Goal: Task Accomplishment & Management: Manage account settings

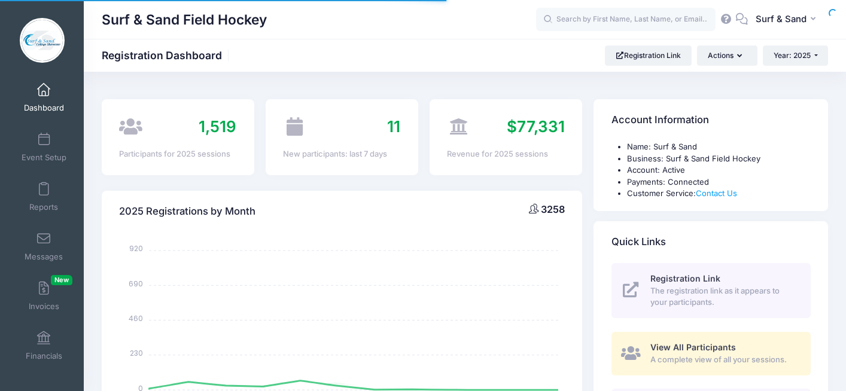
select select
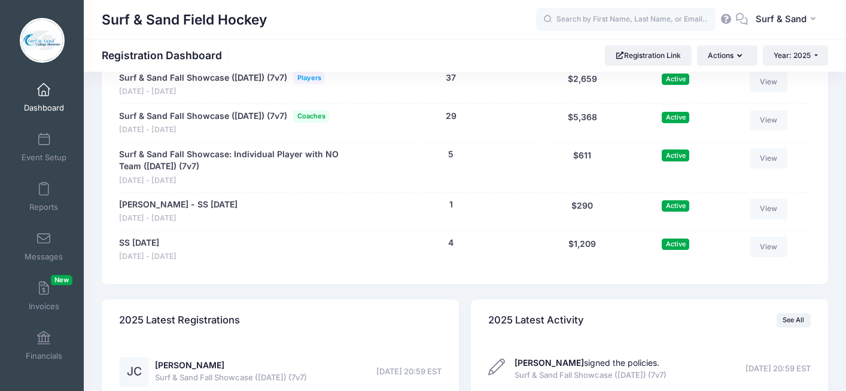
scroll to position [2629, 0]
click at [284, 123] on link "Surf & Sand Fall Showcase ([DATE]) (7v7)" at bounding box center [203, 117] width 168 height 13
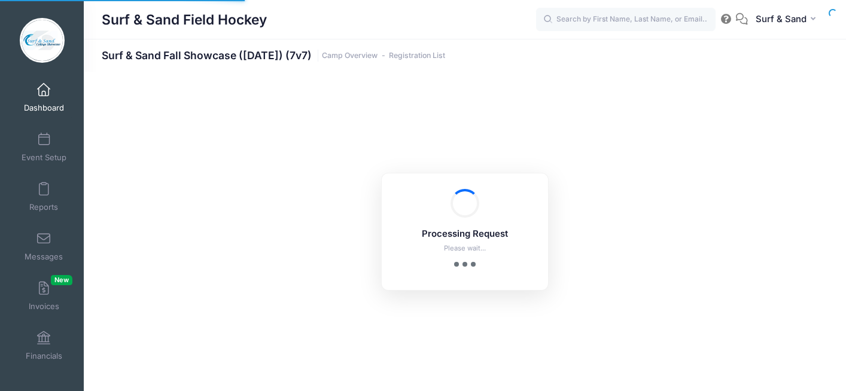
select select "10"
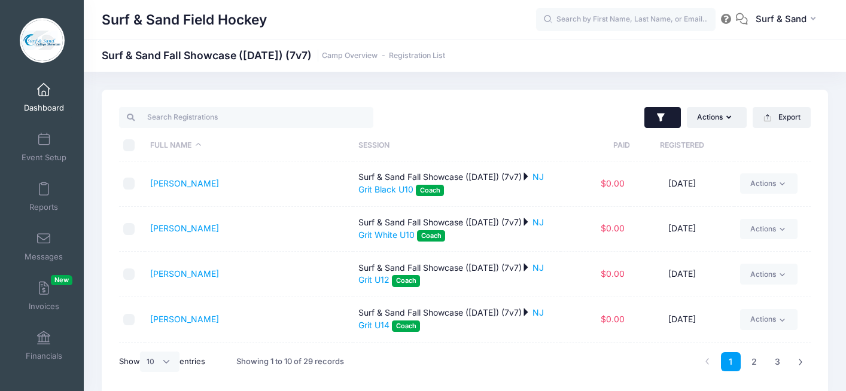
click at [668, 120] on button "button" at bounding box center [662, 118] width 37 height 22
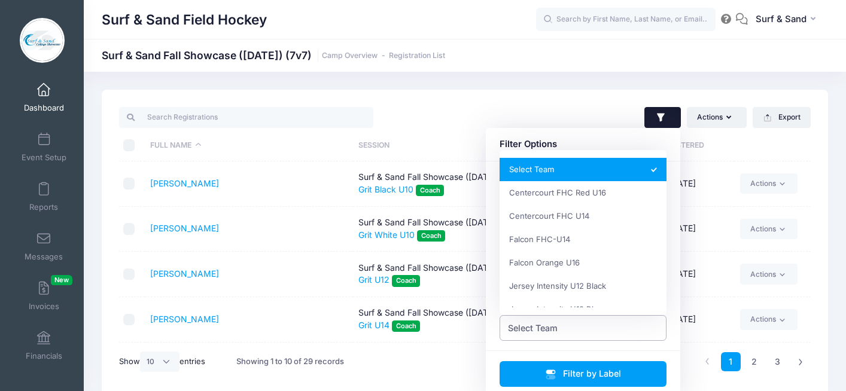
click at [561, 335] on span "Select Team" at bounding box center [584, 328] width 168 height 26
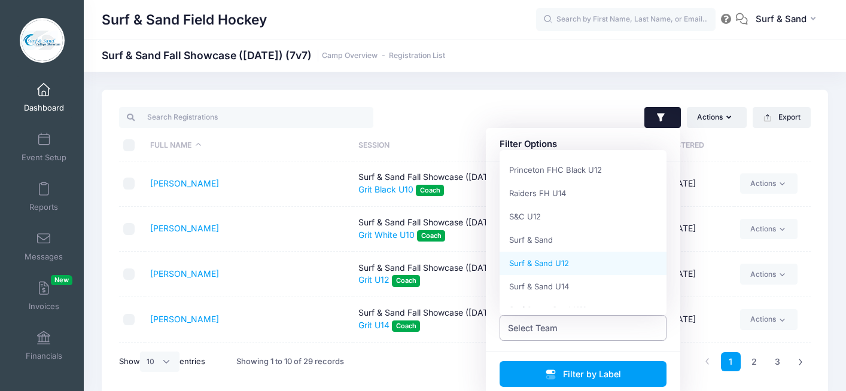
scroll to position [465, 0]
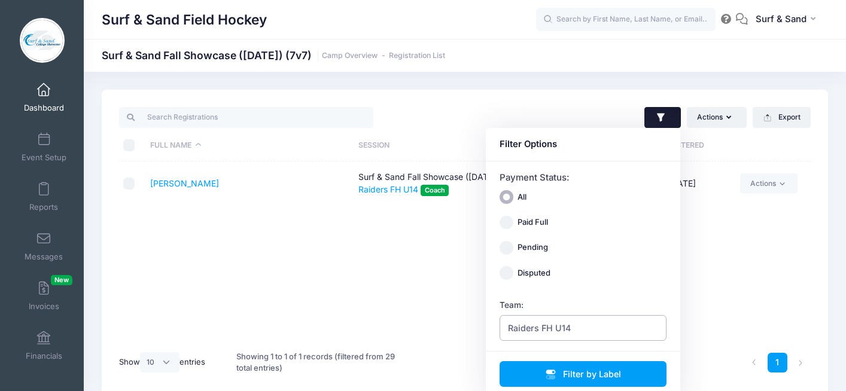
click at [532, 331] on span "Raiders FH U14" at bounding box center [539, 328] width 63 height 13
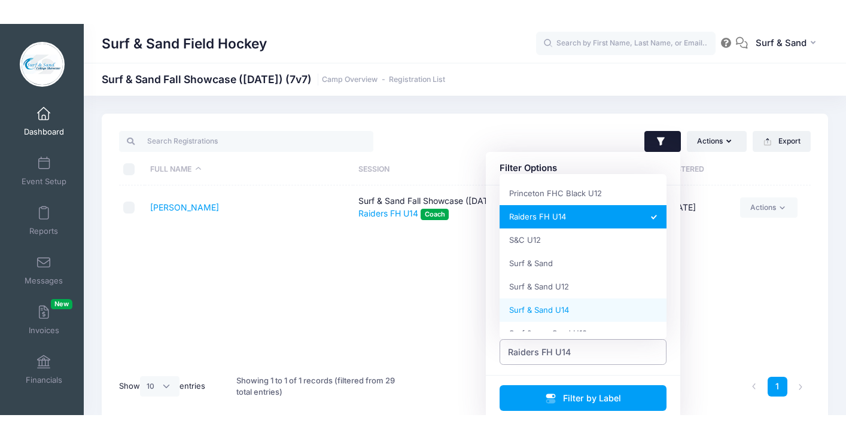
scroll to position [551, 0]
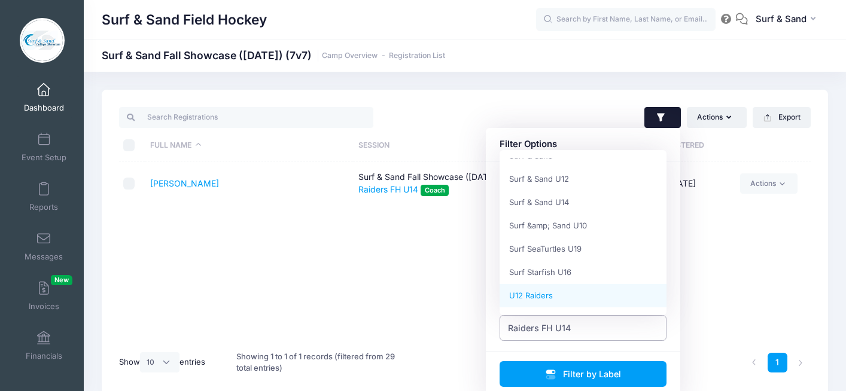
select select "U12 Raiders"
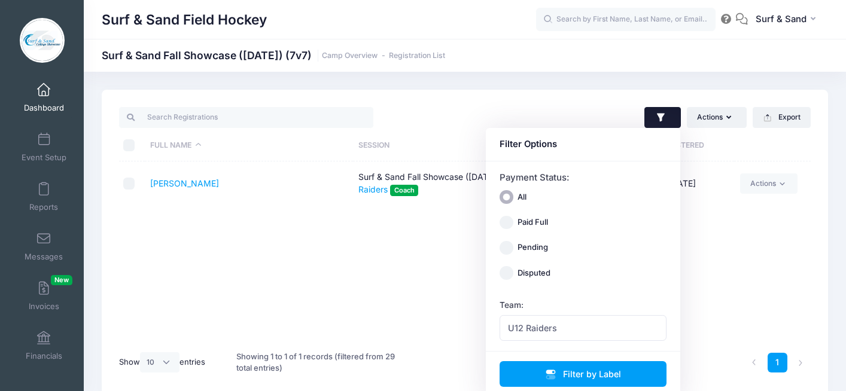
click at [333, 287] on div "Full Name Session Paid Registered Obregon, Heather Surf & Sand Fall Showcase (N…" at bounding box center [465, 253] width 692 height 182
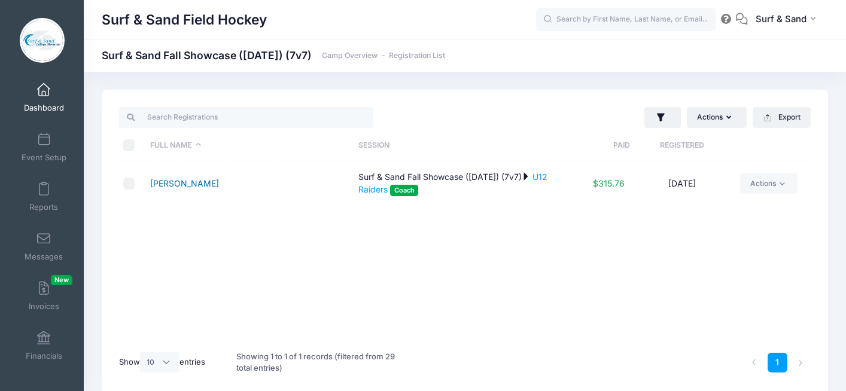
click at [211, 185] on link "Obregon, Heather" at bounding box center [184, 183] width 69 height 10
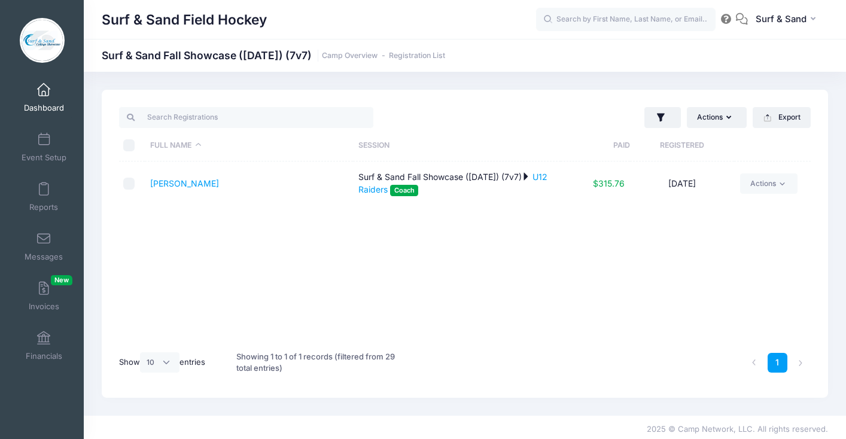
click at [44, 94] on span at bounding box center [44, 90] width 0 height 13
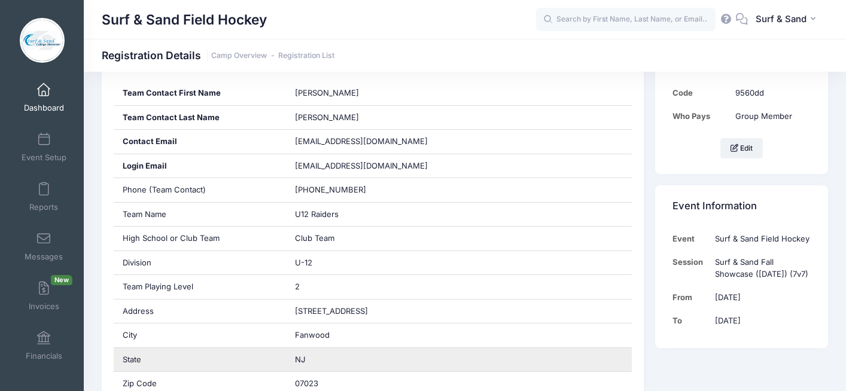
scroll to position [202, 0]
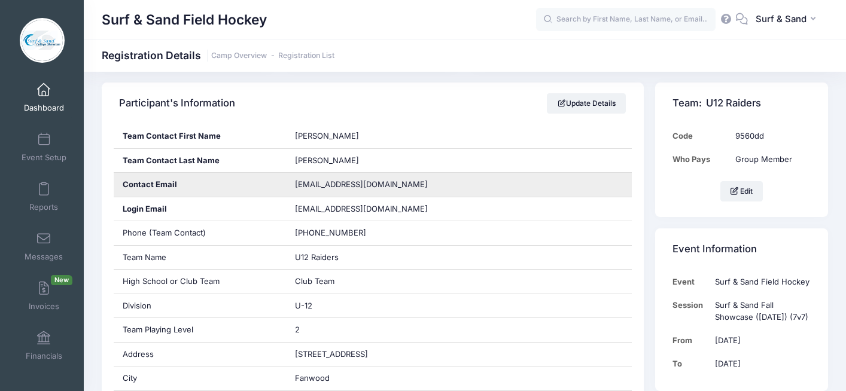
click at [348, 182] on span "heatherobregon08@gmail.com" at bounding box center [361, 185] width 133 height 10
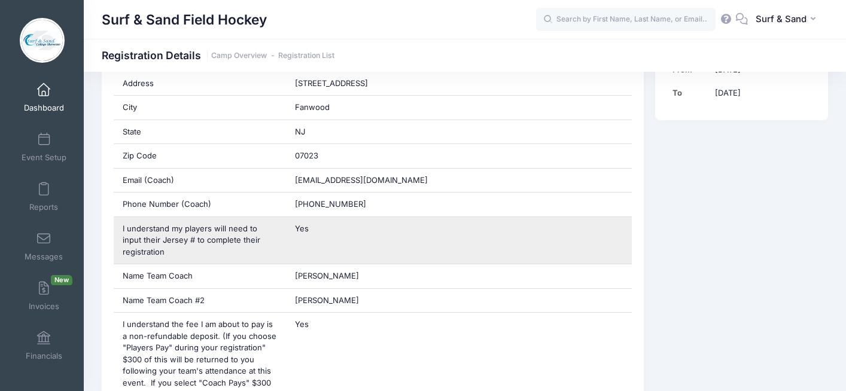
scroll to position [467, 0]
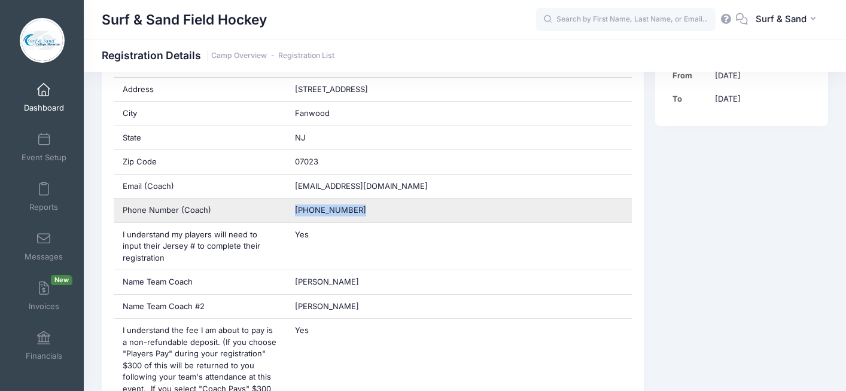
drag, startPoint x: 312, startPoint y: 210, endPoint x: 282, endPoint y: 210, distance: 29.9
click at [282, 210] on div "Phone Number (Coach) (908) 268-0776" at bounding box center [373, 211] width 519 height 25
copy div "(908) 268-0776"
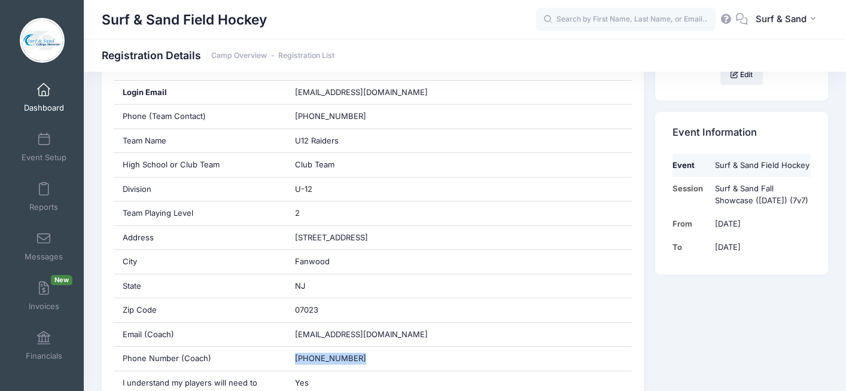
scroll to position [171, 0]
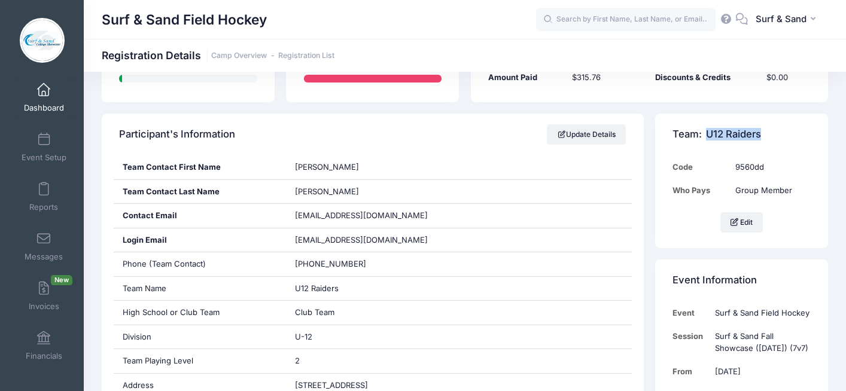
drag, startPoint x: 747, startPoint y: 139, endPoint x: 708, endPoint y: 138, distance: 38.3
click at [708, 138] on div "Team: U12 Raiders" at bounding box center [741, 135] width 173 height 42
copy span "U12 Raiders"
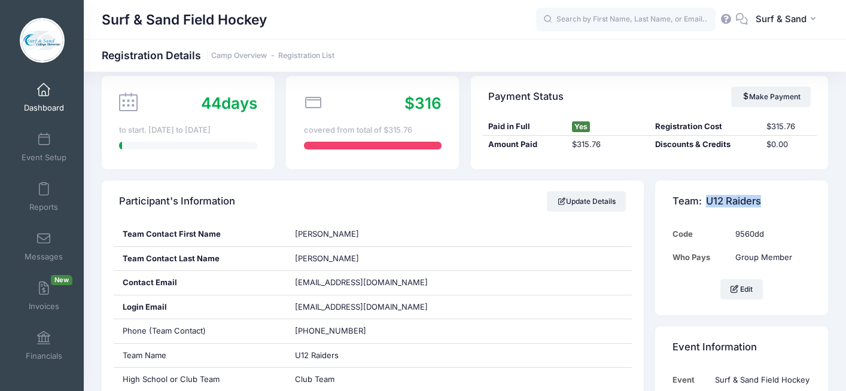
scroll to position [0, 0]
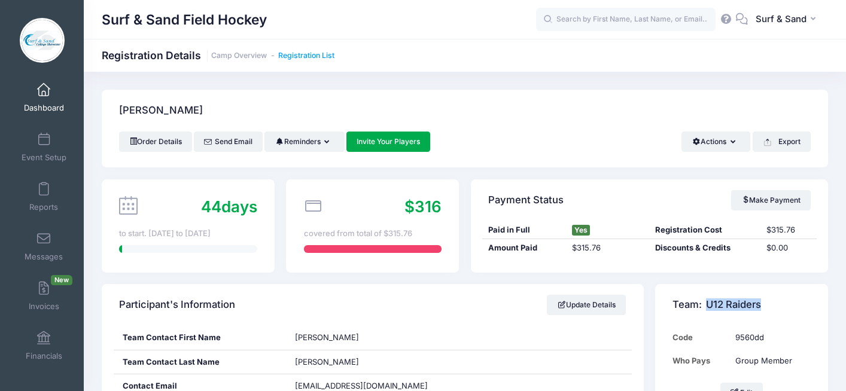
click at [326, 53] on link "Registration List" at bounding box center [306, 55] width 56 height 9
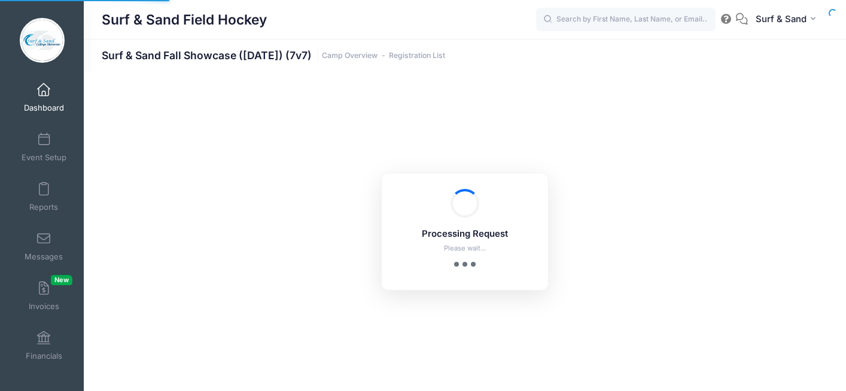
select select "10"
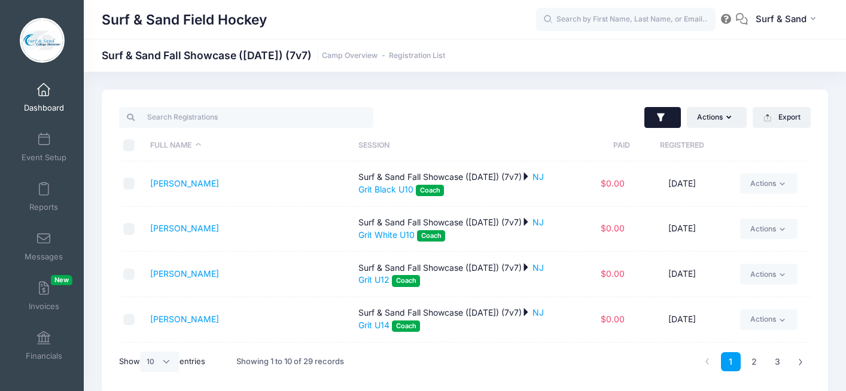
click at [647, 118] on button "button" at bounding box center [662, 118] width 37 height 22
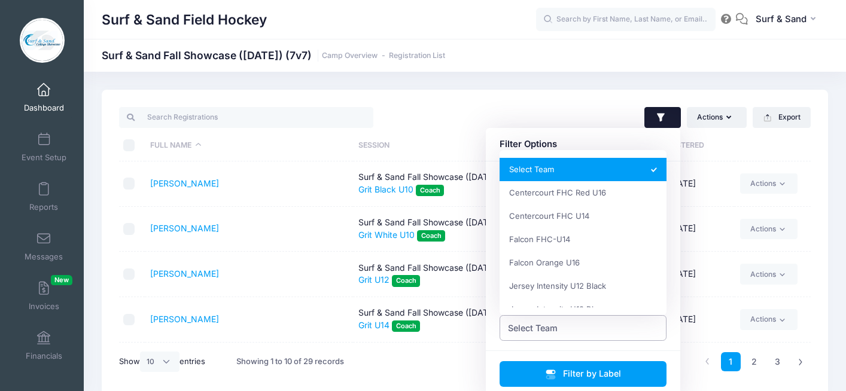
click at [552, 332] on span "Select Team" at bounding box center [533, 328] width 50 height 13
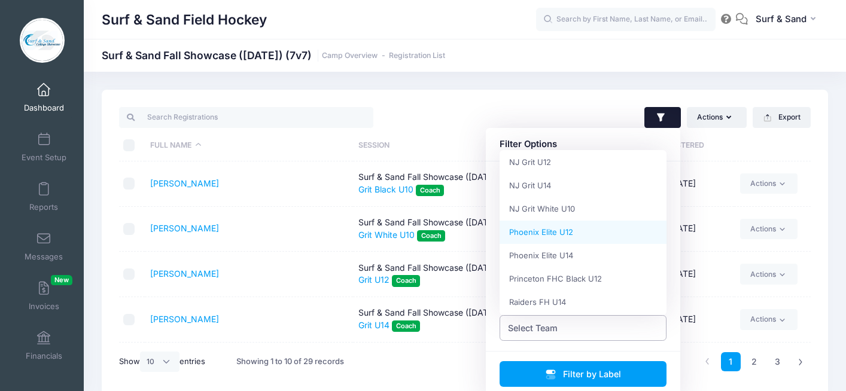
scroll to position [397, 0]
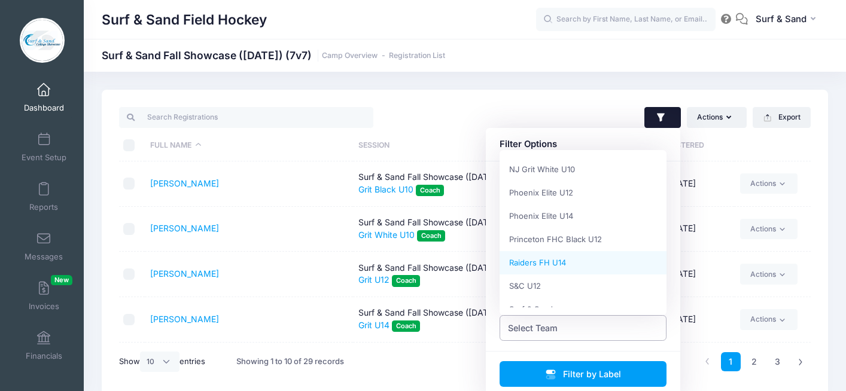
select select "Raiders FH U14"
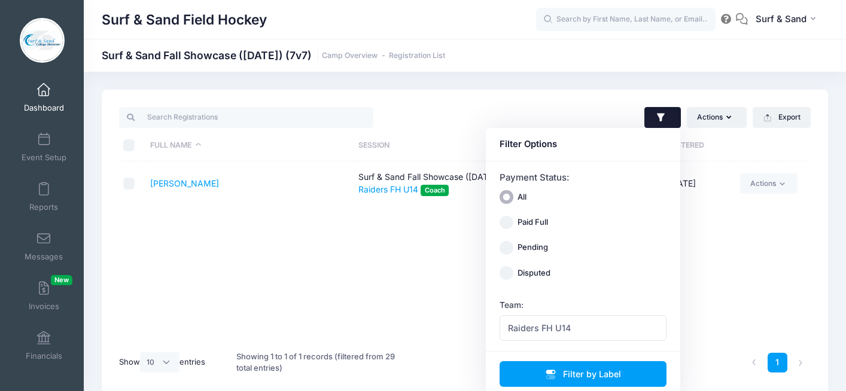
click at [239, 261] on div "Full Name Session Paid Registered DeSimone, Leslie Surf & Sand Fall Showcase (N…" at bounding box center [465, 253] width 692 height 182
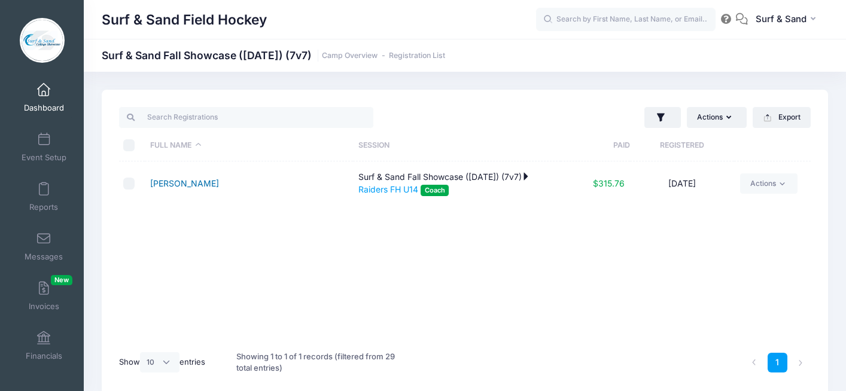
click at [204, 184] on link "[PERSON_NAME]" at bounding box center [184, 183] width 69 height 10
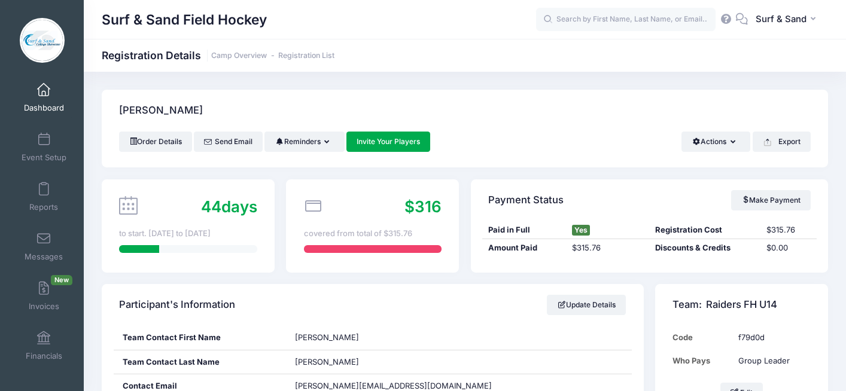
scroll to position [159, 0]
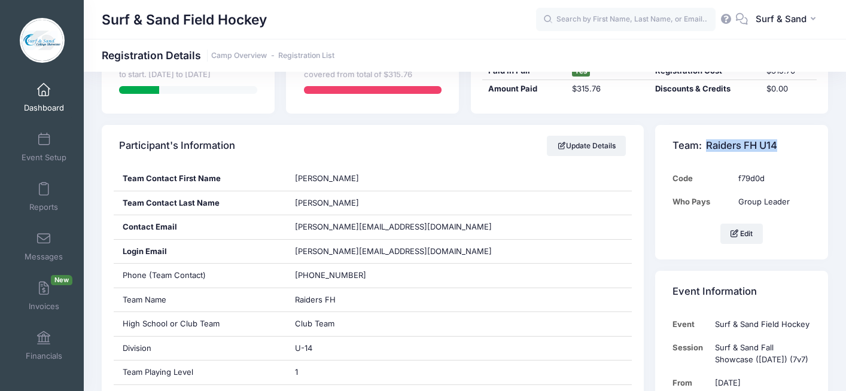
drag, startPoint x: 777, startPoint y: 147, endPoint x: 706, endPoint y: 145, distance: 70.6
click at [706, 145] on span "Raiders FH U14" at bounding box center [741, 146] width 71 height 12
copy span "Raiders FH U14"
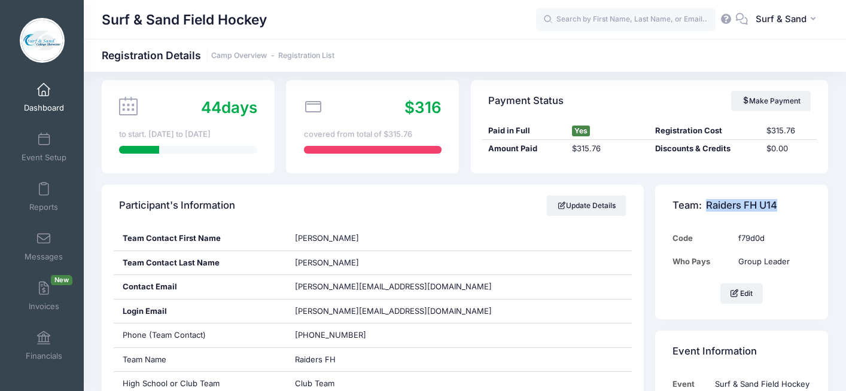
scroll to position [452, 0]
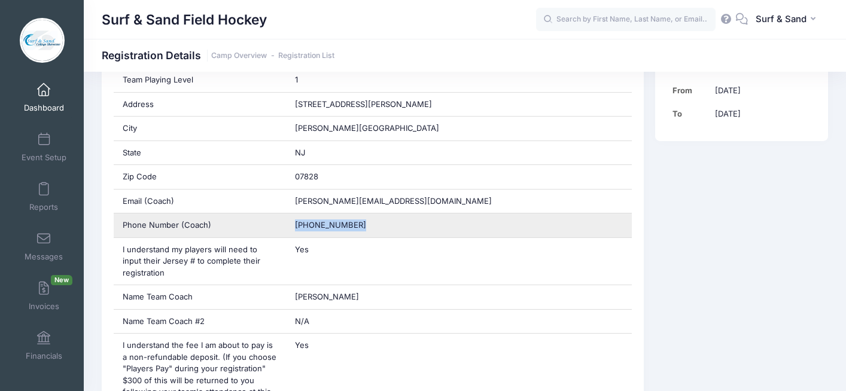
drag, startPoint x: 340, startPoint y: 226, endPoint x: 285, endPoint y: 223, distance: 54.5
click at [285, 223] on div "Phone Number (Coach) (973) 699-6667" at bounding box center [373, 226] width 519 height 25
copy div "(973) 699-6667"
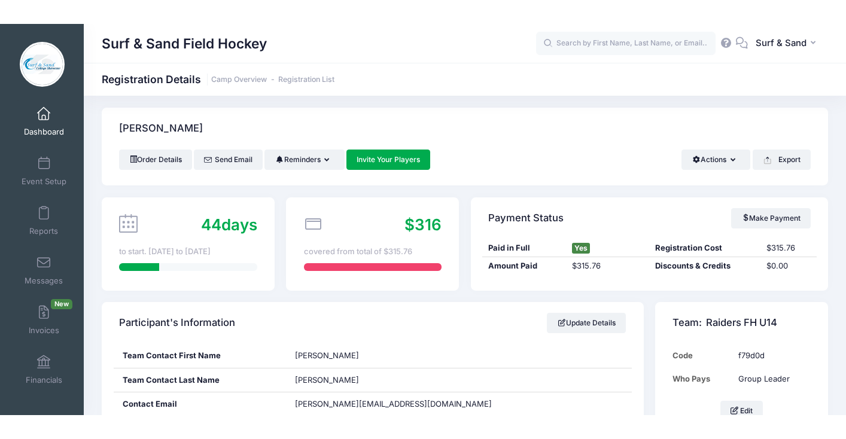
scroll to position [157, 0]
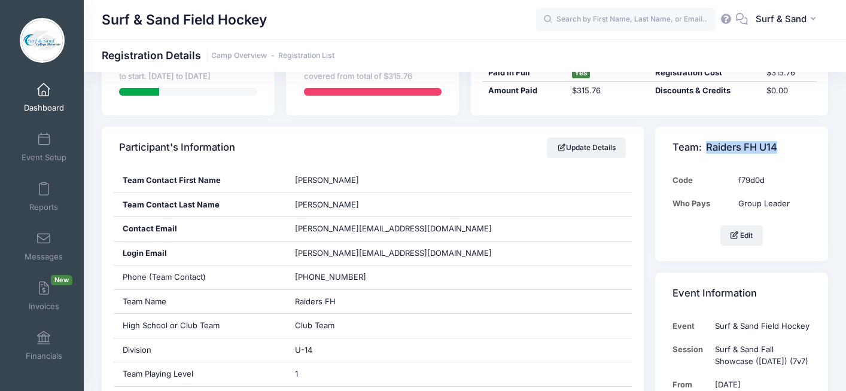
drag, startPoint x: 791, startPoint y: 148, endPoint x: 707, endPoint y: 146, distance: 83.8
click at [707, 146] on div "Team: Raiders FH U14" at bounding box center [741, 148] width 173 height 42
copy span "Raiders FH U14"
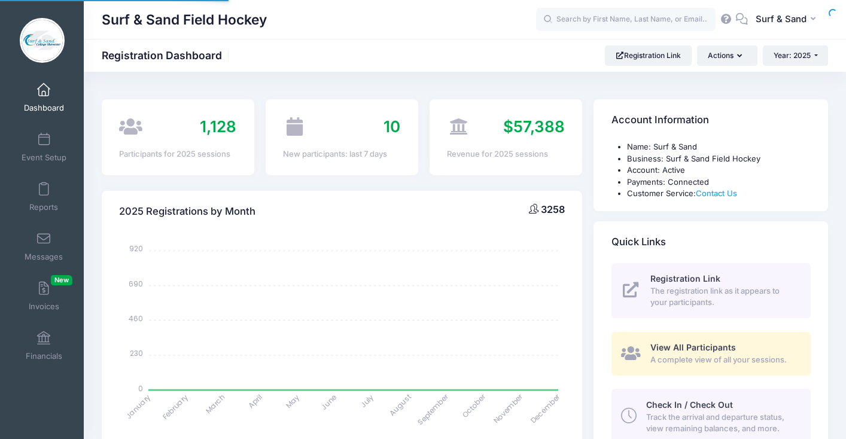
select select
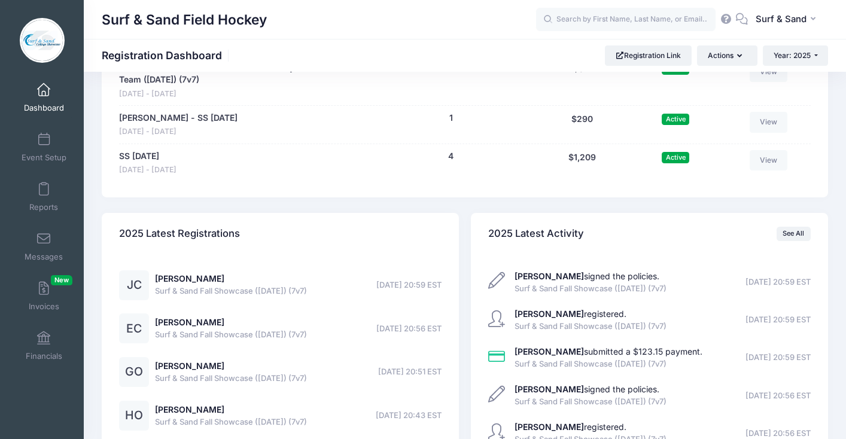
scroll to position [2596, 0]
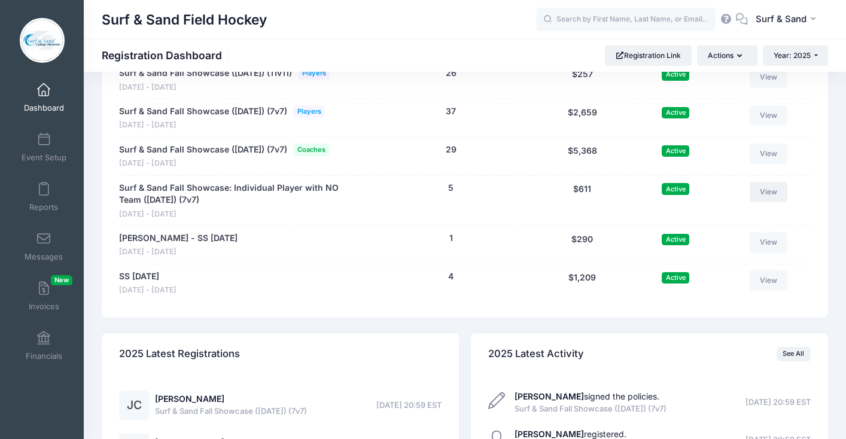
click at [771, 202] on link "View" at bounding box center [769, 192] width 38 height 20
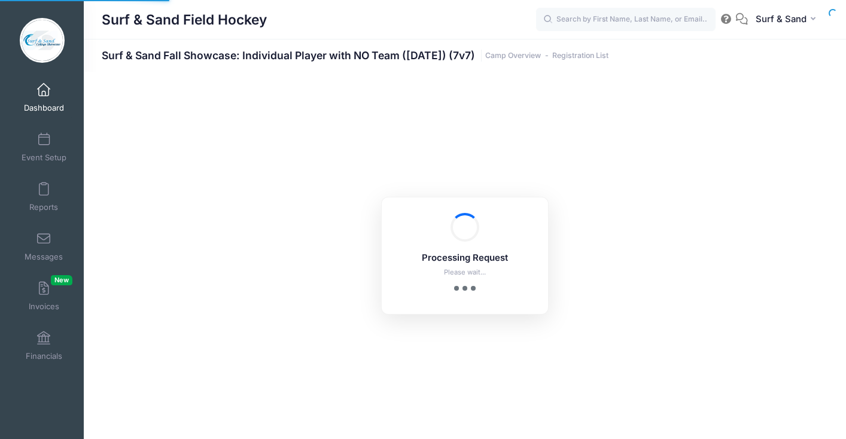
select select "10"
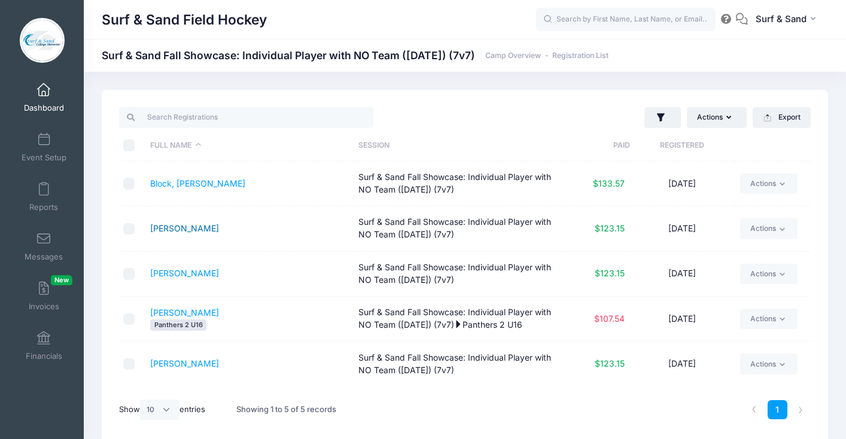
click at [191, 230] on link "[PERSON_NAME]" at bounding box center [184, 228] width 69 height 10
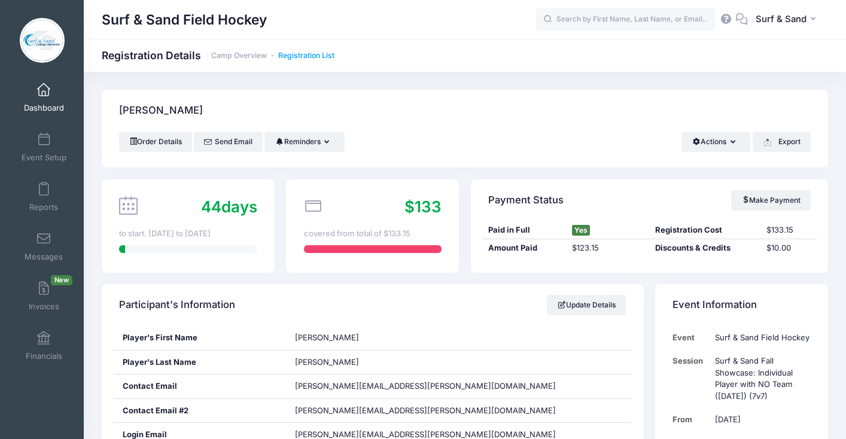
click at [318, 59] on link "Registration List" at bounding box center [306, 55] width 56 height 9
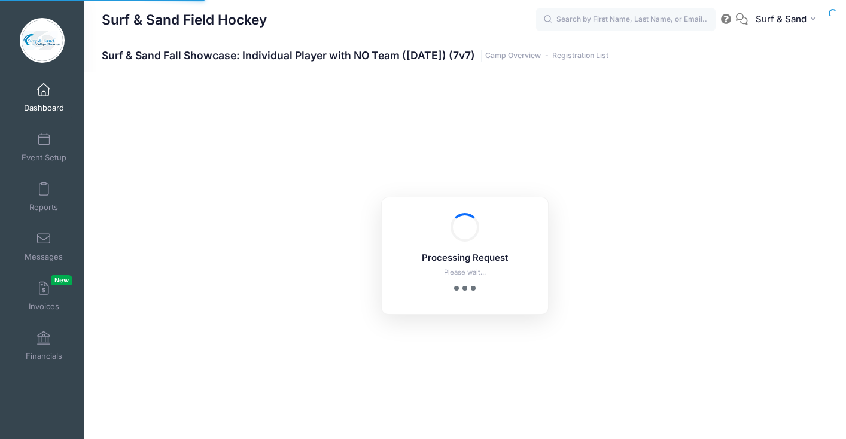
select select "10"
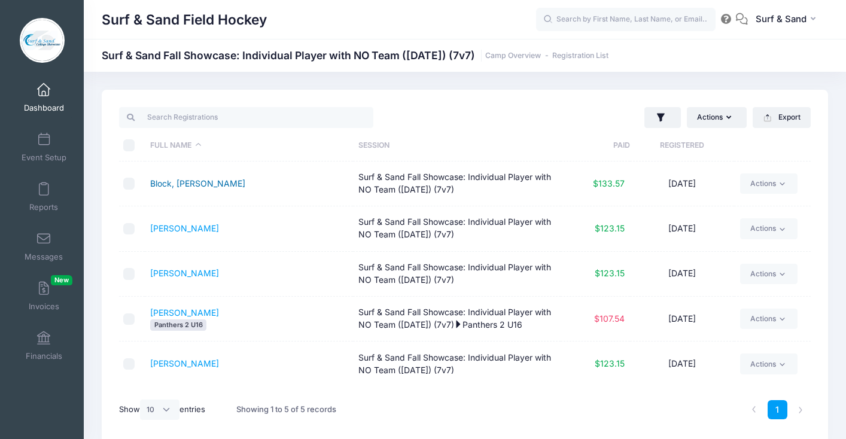
click at [167, 185] on link "Block, [PERSON_NAME]" at bounding box center [197, 183] width 95 height 10
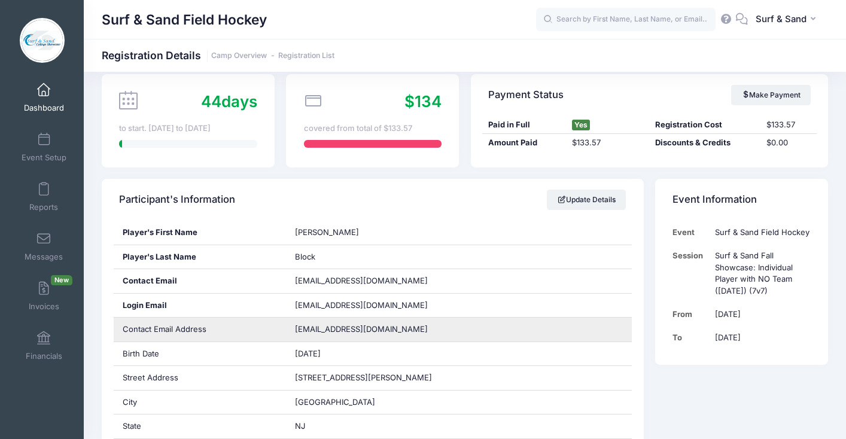
scroll to position [24, 0]
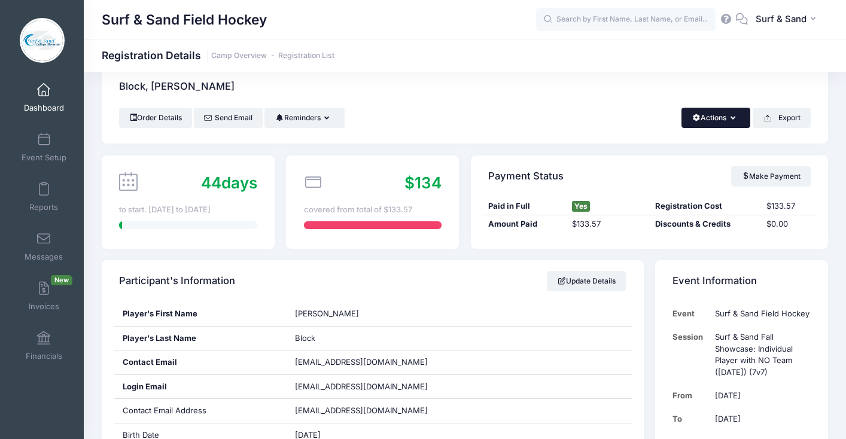
click at [740, 121] on button "Actions" at bounding box center [716, 118] width 69 height 20
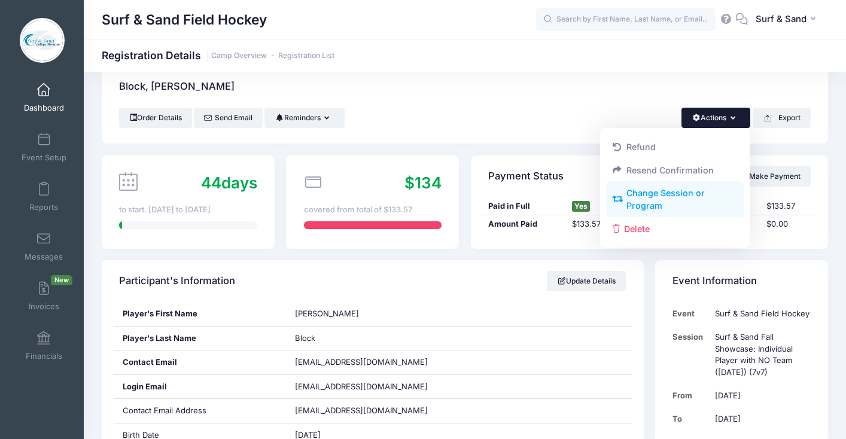
click at [663, 199] on link "Change Session or Program" at bounding box center [675, 200] width 138 height 36
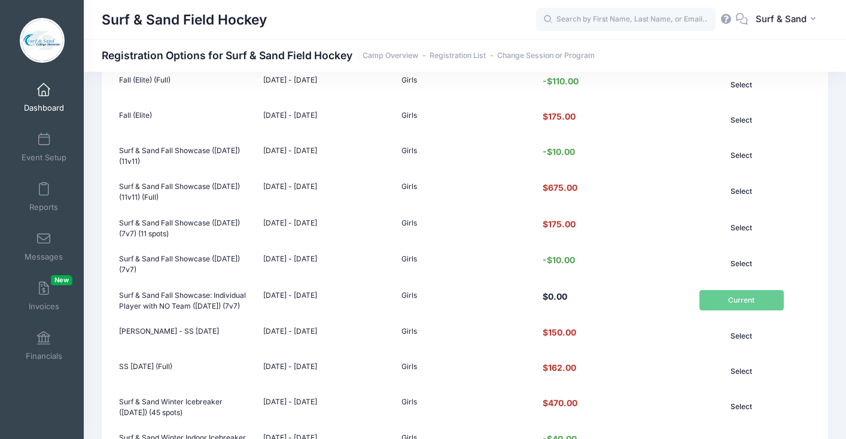
scroll to position [373, 0]
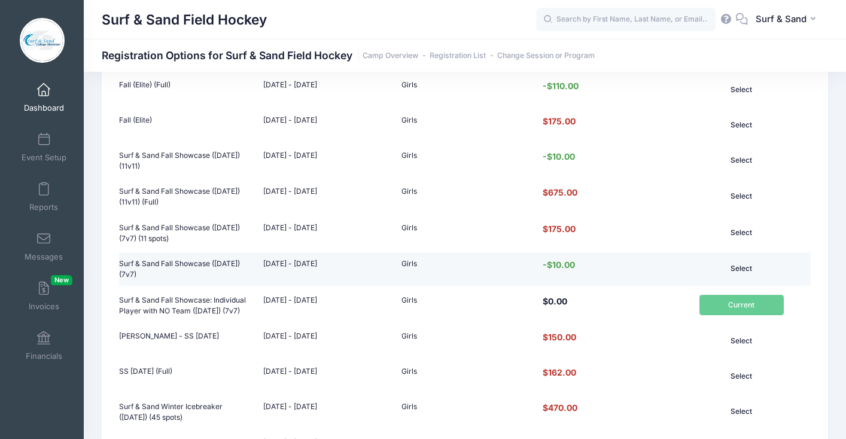
click at [738, 279] on button "Select" at bounding box center [741, 268] width 84 height 20
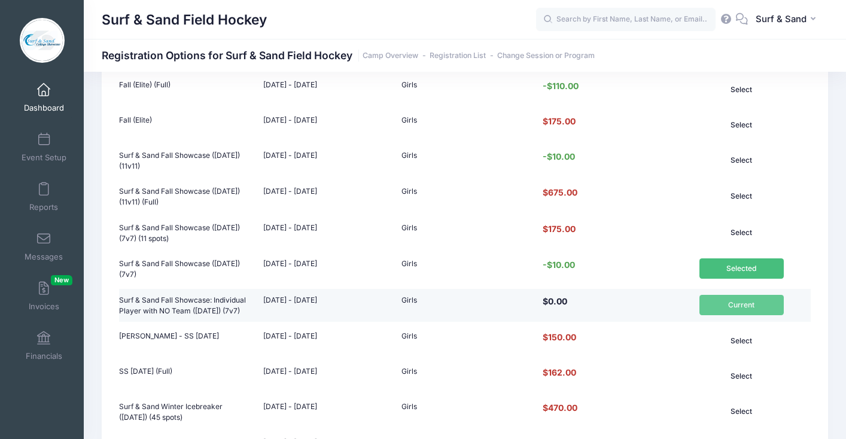
scroll to position [934, 0]
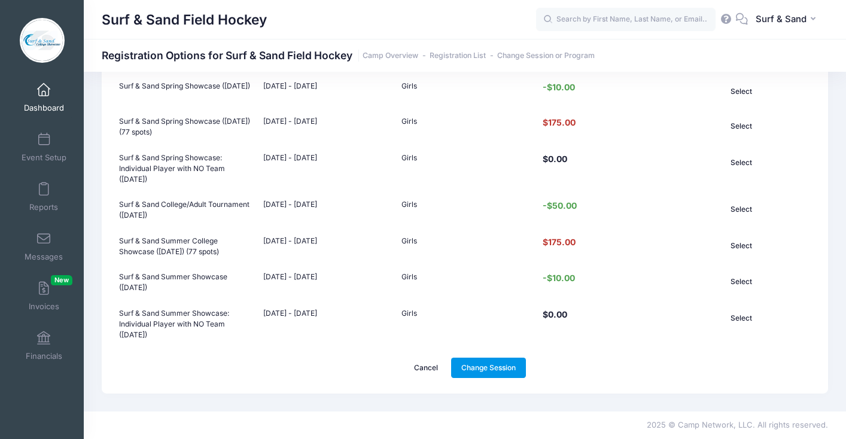
click at [492, 370] on link "Change Session" at bounding box center [488, 368] width 75 height 20
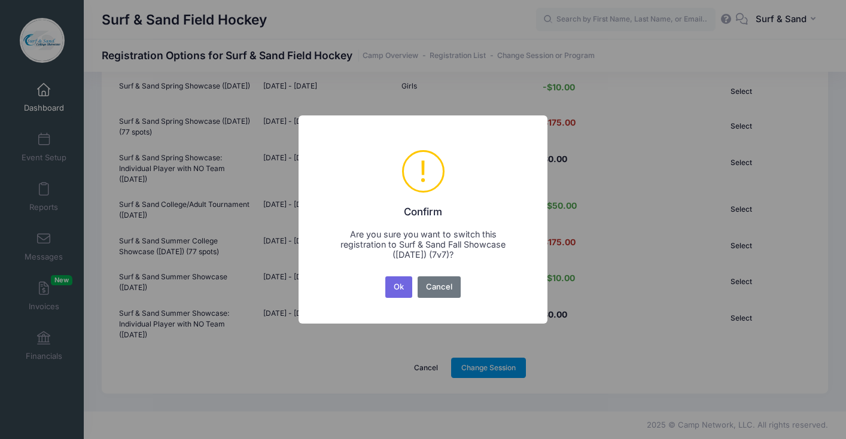
scroll to position [0, 0]
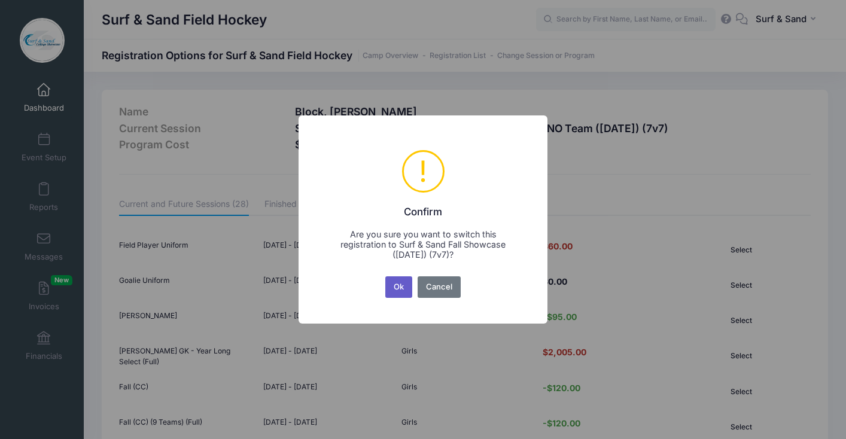
click at [401, 297] on button "Ok" at bounding box center [399, 287] width 28 height 22
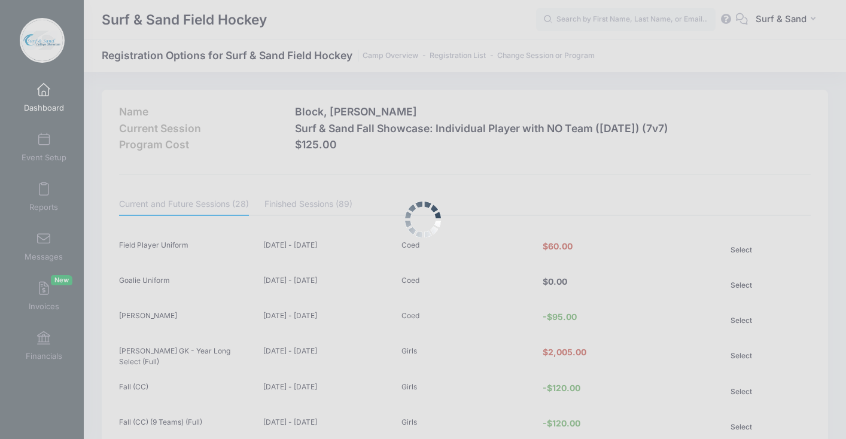
scroll to position [934, 0]
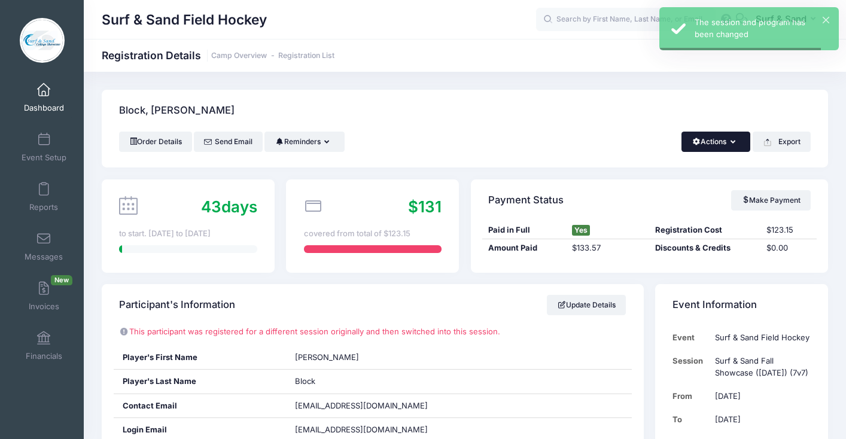
click at [720, 141] on button "Actions" at bounding box center [716, 142] width 69 height 20
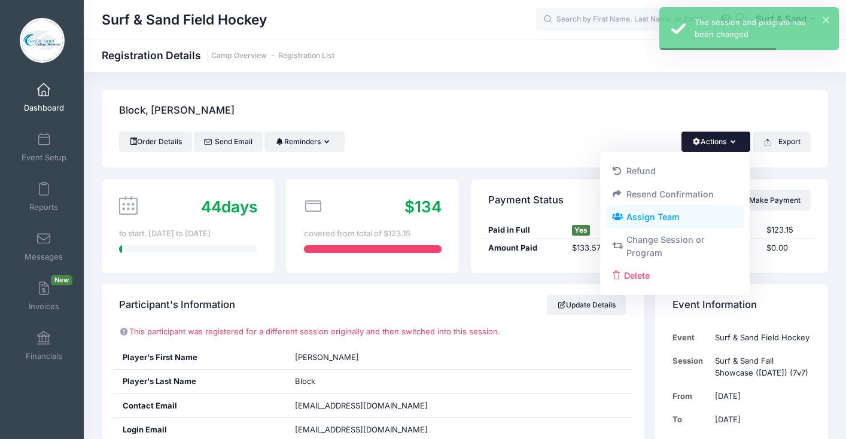
click at [668, 221] on link "Assign Team" at bounding box center [675, 217] width 138 height 23
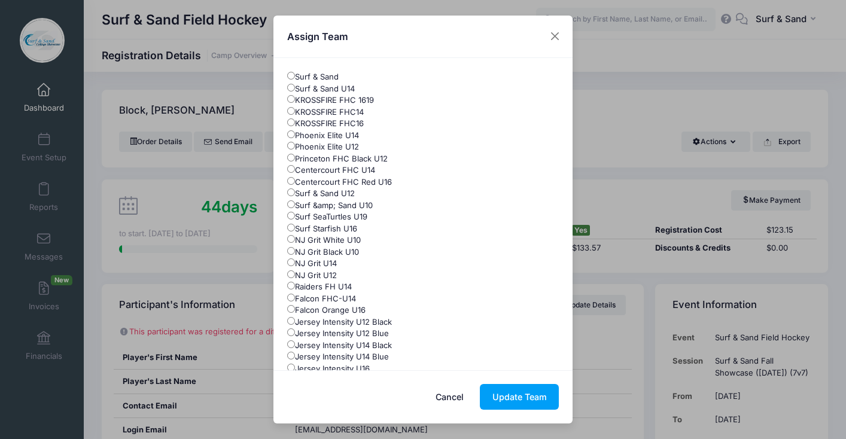
click at [340, 208] on label "Surf &amp; Sand U10" at bounding box center [330, 206] width 86 height 12
click at [295, 208] on input "Surf &amp; Sand U10" at bounding box center [291, 204] width 8 height 8
radio input "true"
click at [527, 402] on button "Update Team" at bounding box center [519, 397] width 79 height 26
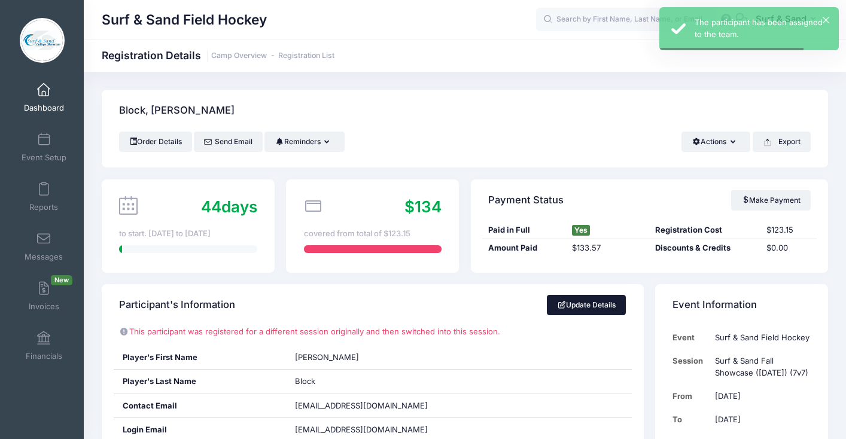
click at [593, 307] on link "Update Details" at bounding box center [587, 305] width 80 height 20
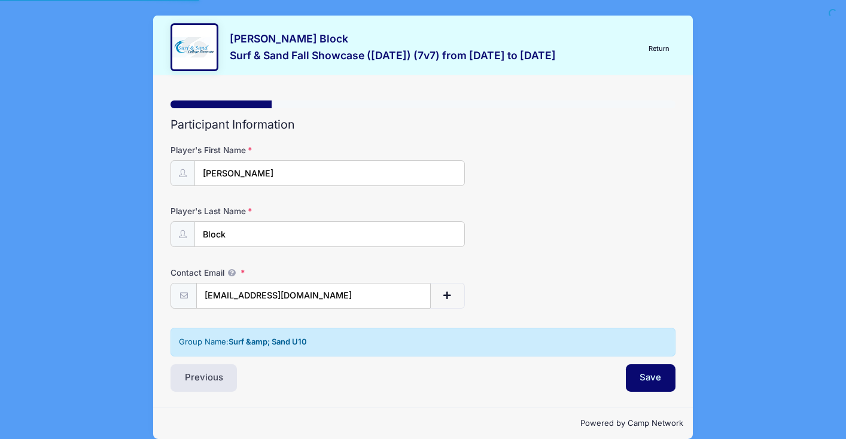
select select "NJ"
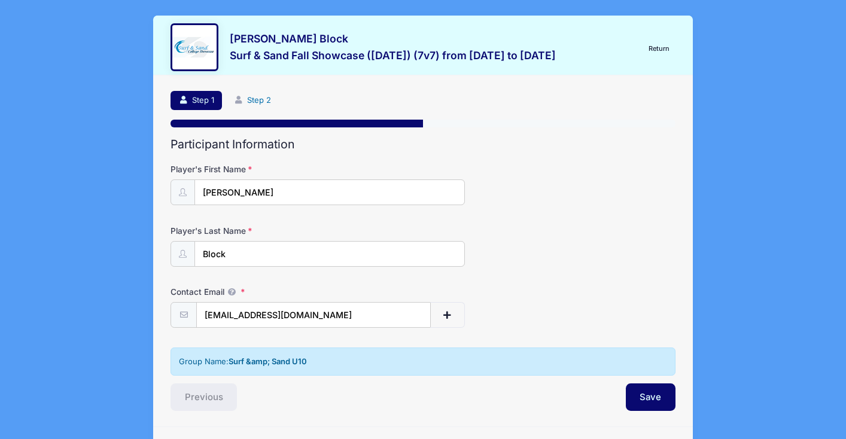
click at [253, 102] on link "Step 2" at bounding box center [252, 101] width 53 height 20
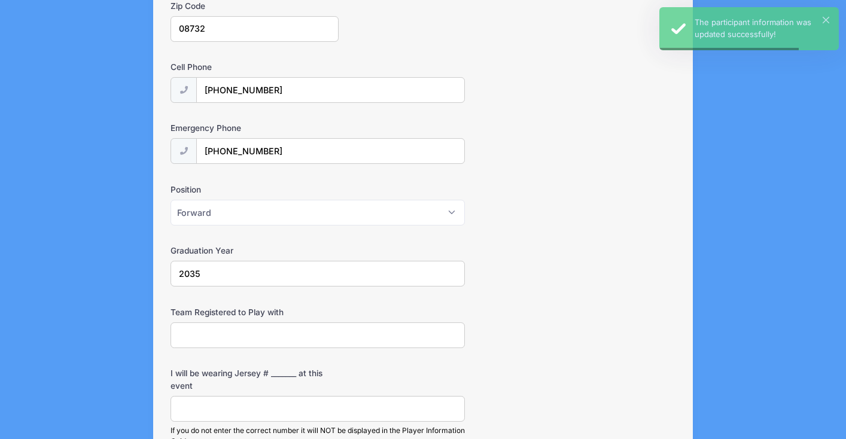
scroll to position [705, 0]
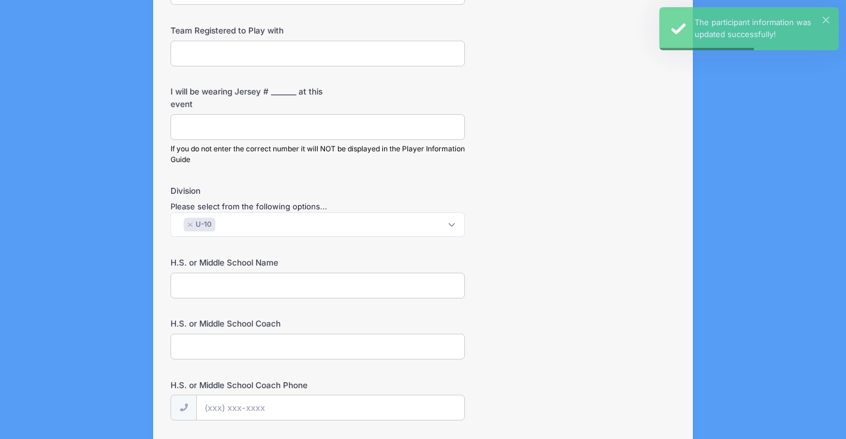
click at [270, 135] on input "I will be wearing Jersey # _______ at this event" at bounding box center [318, 127] width 294 height 26
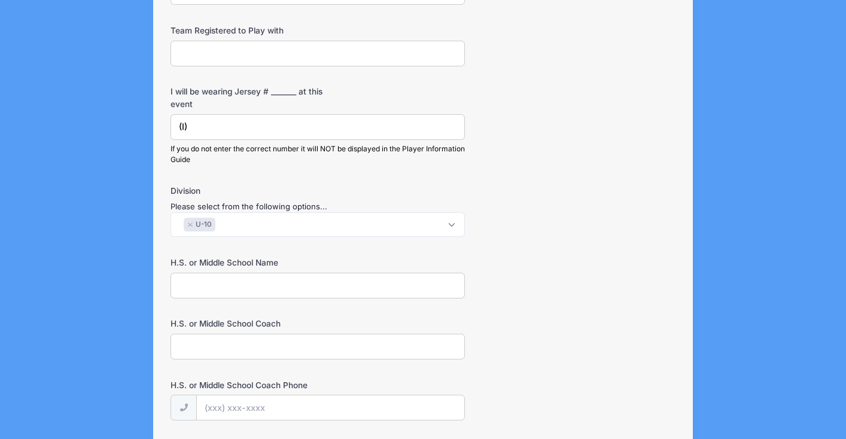
type input "(I)"
click at [518, 173] on form "Birth Date 01/15/2017 Please make sure the Year is correct. Address City Island…" at bounding box center [423, 184] width 505 height 1453
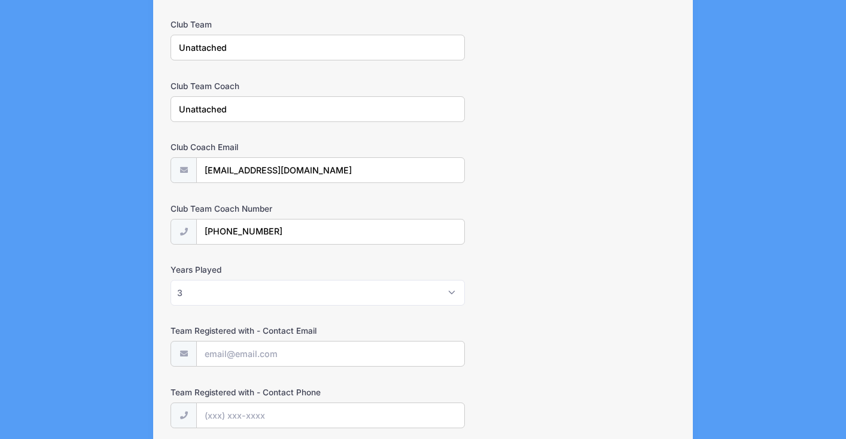
scroll to position [1287, 0]
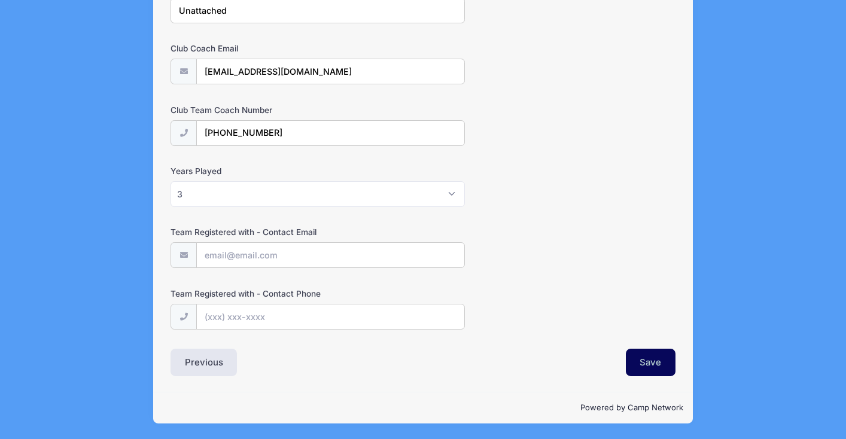
click at [643, 361] on button "Save" at bounding box center [651, 363] width 50 height 28
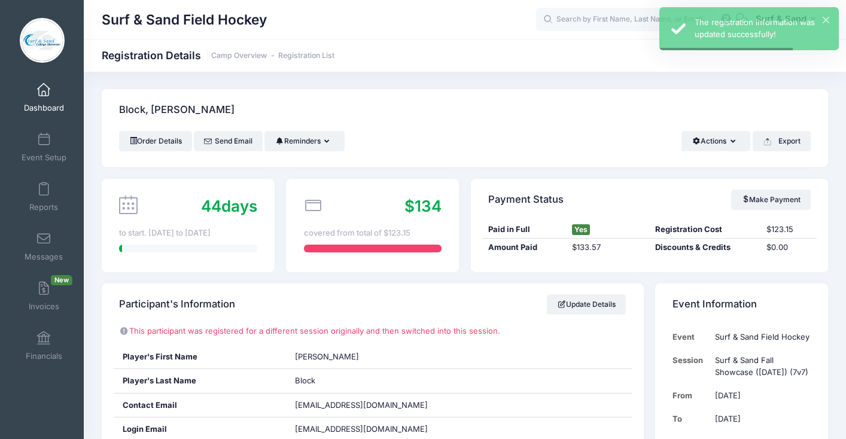
scroll to position [1, 0]
click at [252, 54] on link "Camp Overview" at bounding box center [239, 55] width 56 height 9
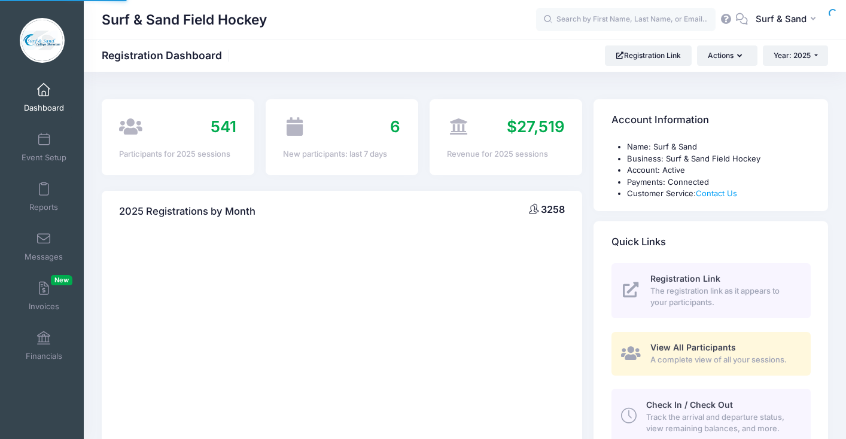
select select
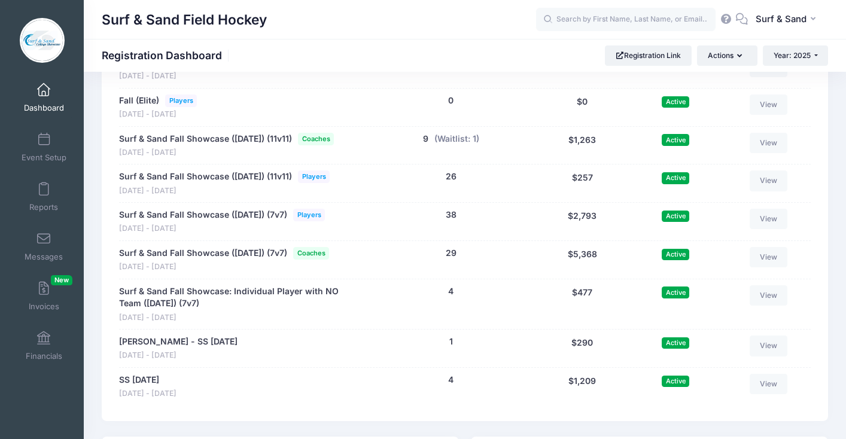
scroll to position [2553, 0]
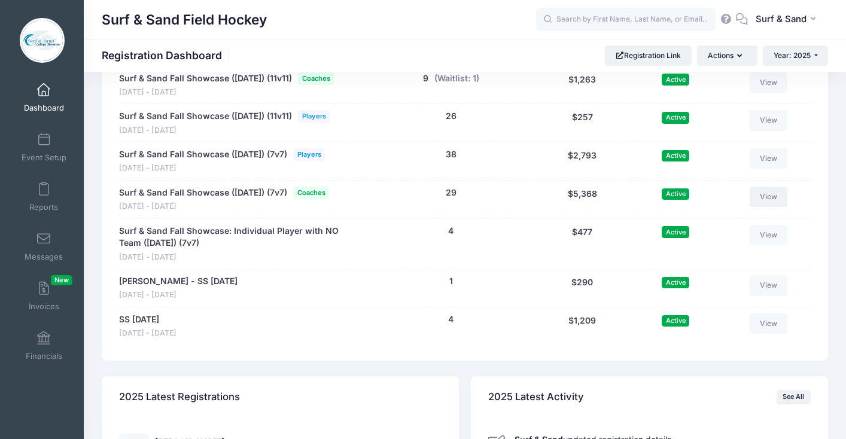
click at [777, 207] on link "View" at bounding box center [769, 197] width 38 height 20
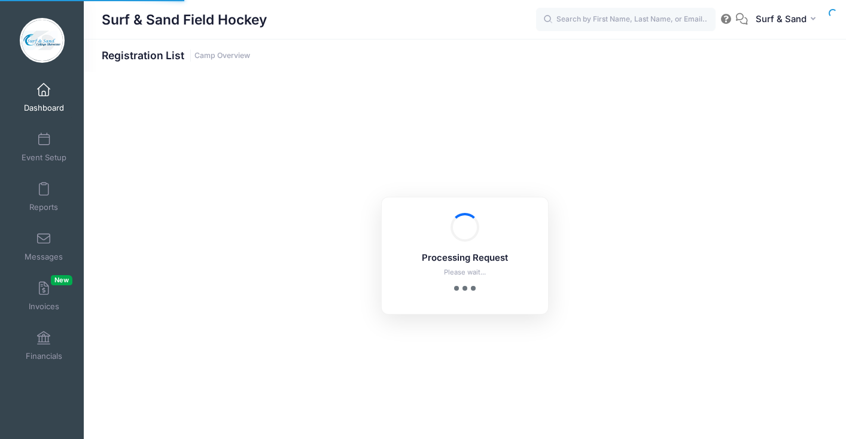
select select "10"
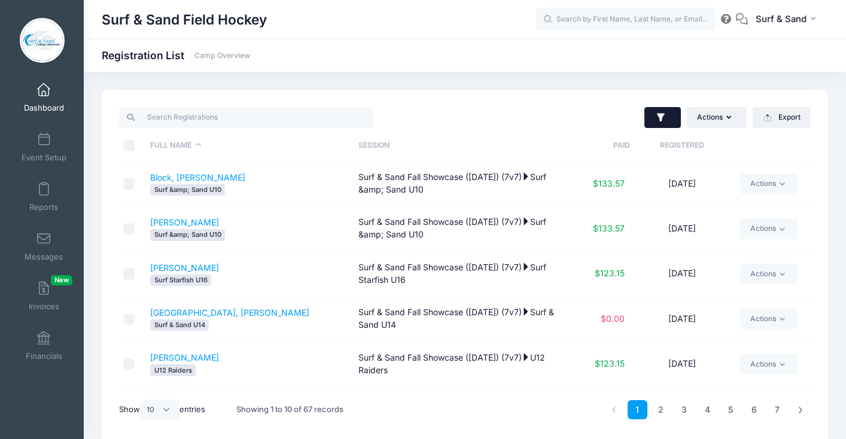
click at [657, 123] on icon "button" at bounding box center [661, 118] width 12 height 12
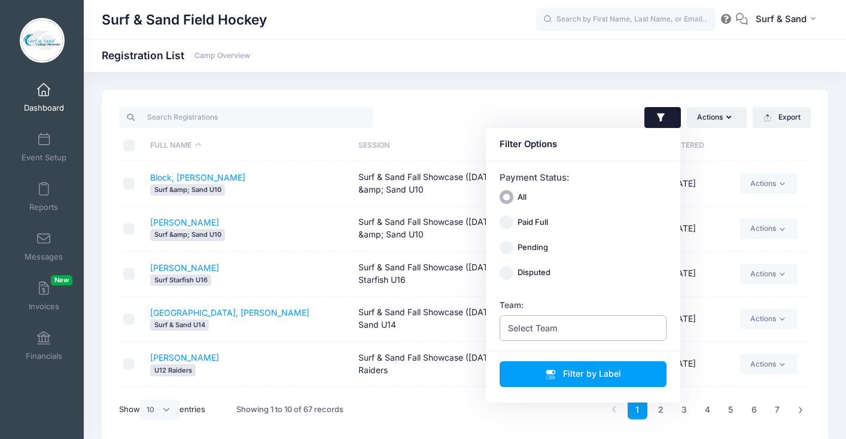
click at [563, 326] on span "Select Team" at bounding box center [584, 328] width 168 height 26
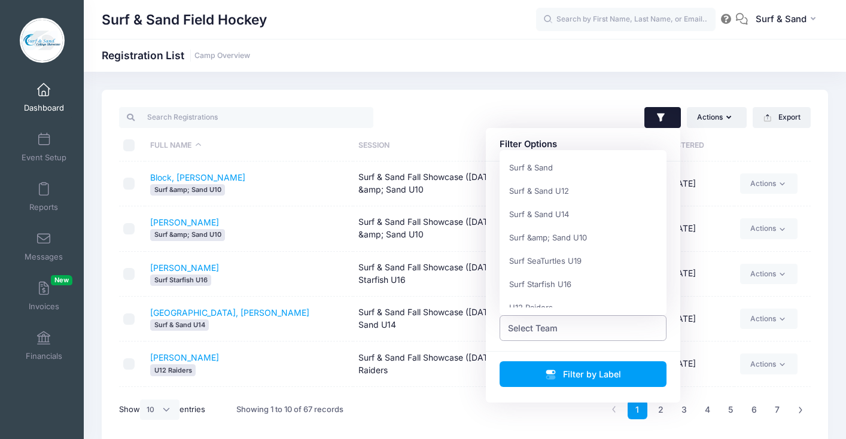
scroll to position [551, 0]
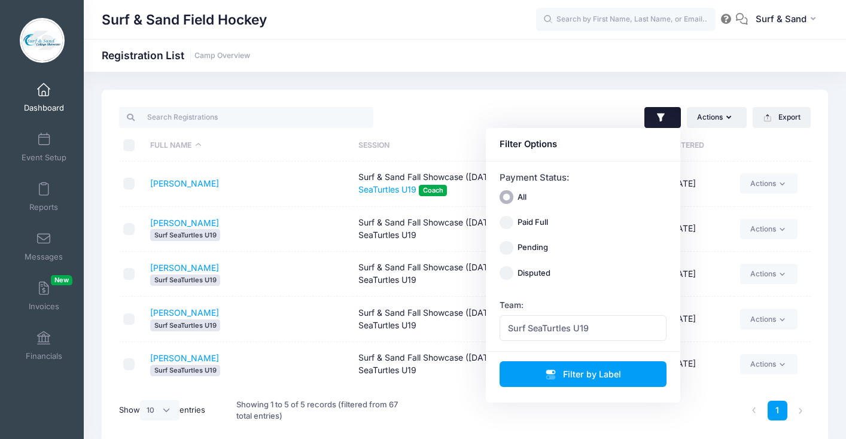
click at [303, 261] on td "Insana, Madelyn Surf SeaTurtles U19" at bounding box center [249, 274] width 208 height 45
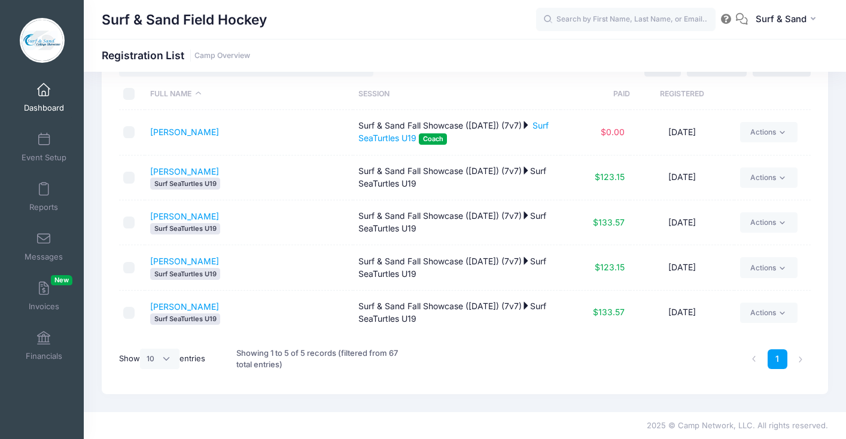
scroll to position [0, 0]
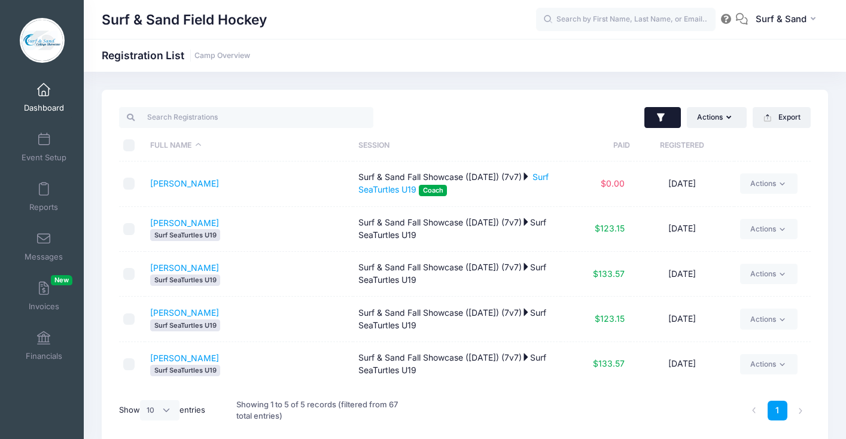
click at [665, 127] on button "button" at bounding box center [662, 118] width 37 height 22
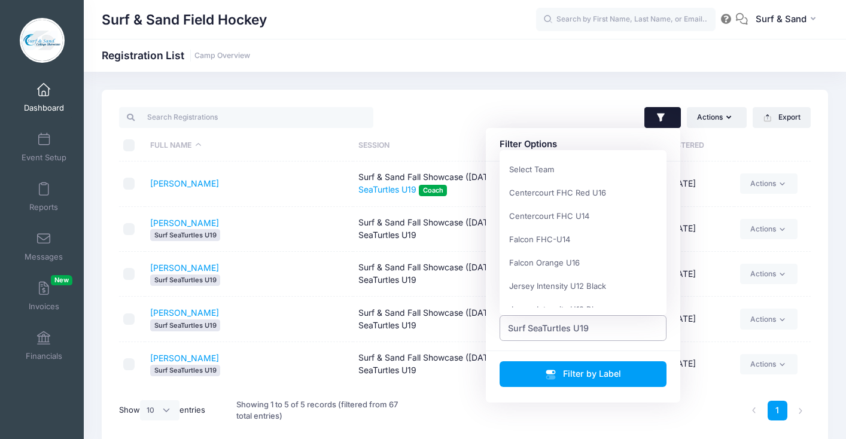
click at [589, 333] on span "Surf SeaTurtles U19" at bounding box center [584, 328] width 168 height 26
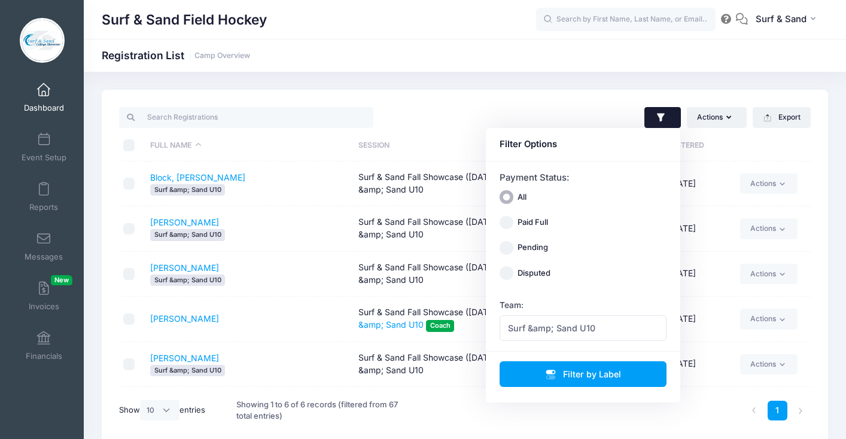
click at [323, 318] on td "DiSanti, Jill" at bounding box center [249, 319] width 208 height 45
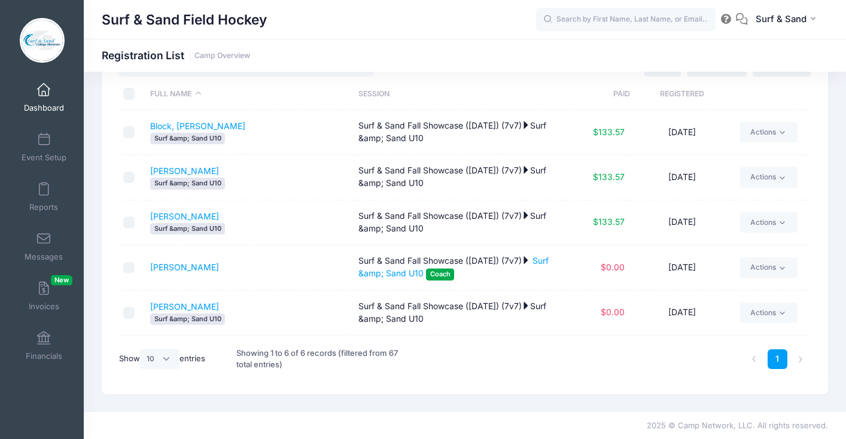
scroll to position [0, 0]
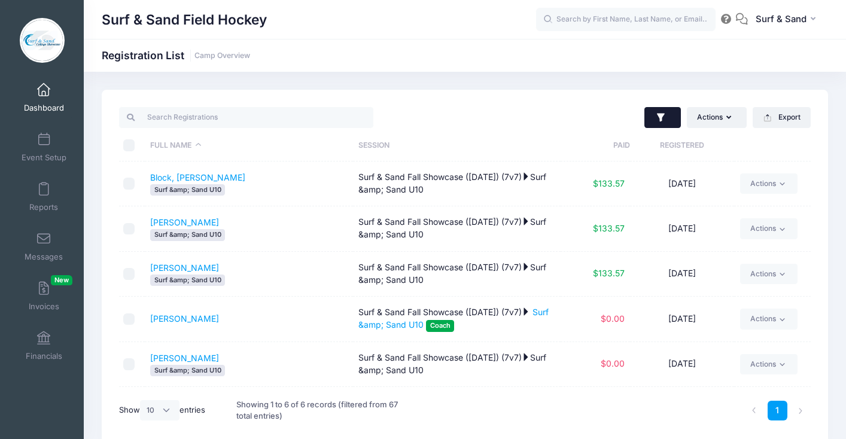
click at [651, 118] on button "button" at bounding box center [662, 118] width 37 height 22
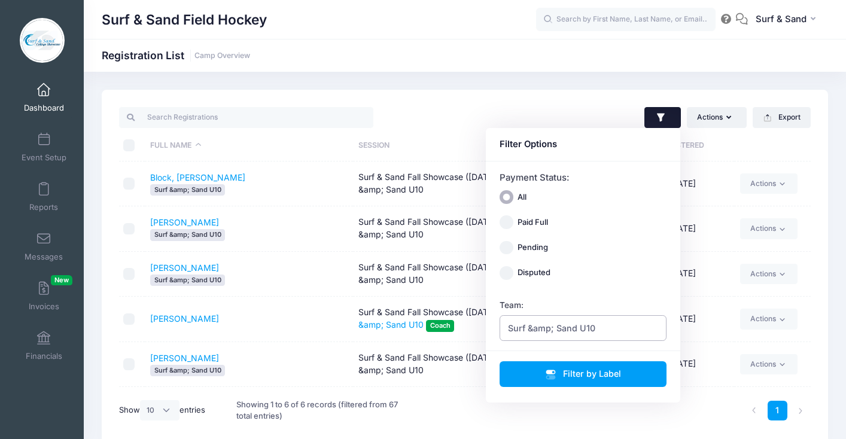
click at [585, 328] on span "Surf &amp; Sand U10" at bounding box center [551, 328] width 87 height 13
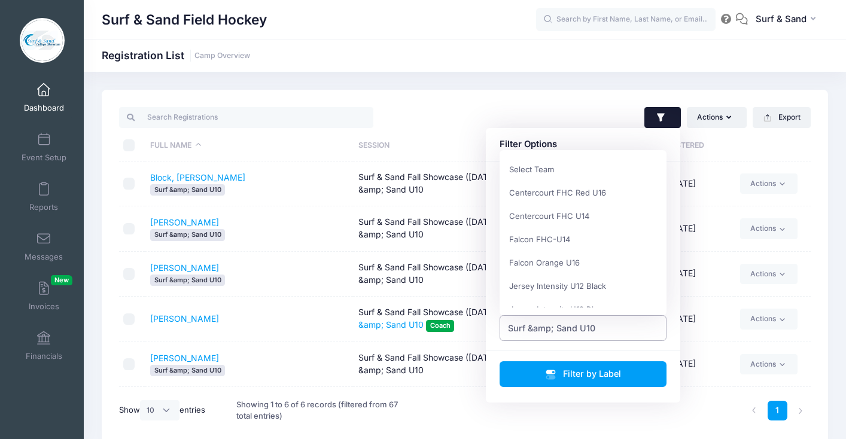
scroll to position [551, 0]
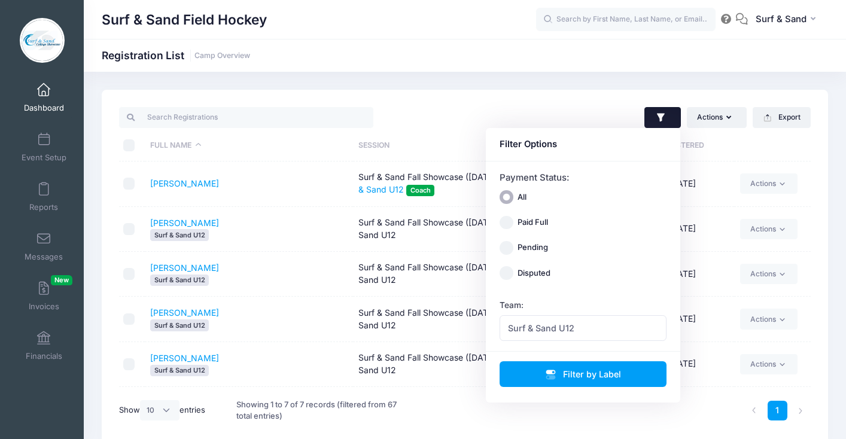
click at [264, 326] on div "Surf & Sand U12" at bounding box center [248, 325] width 196 height 11
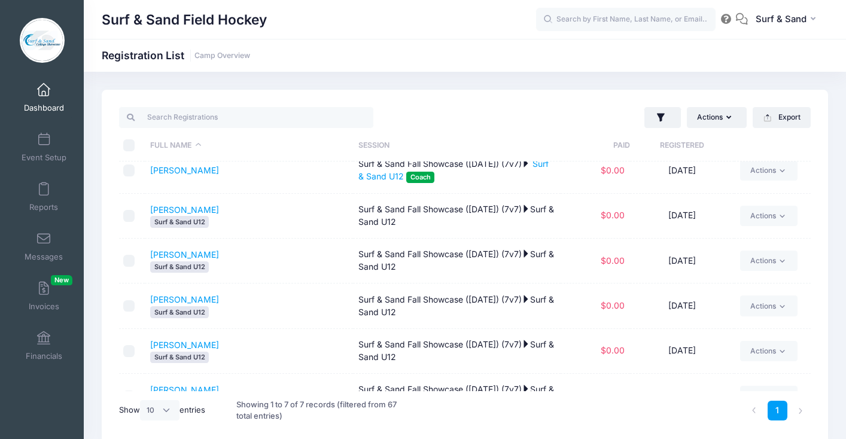
scroll to position [0, 0]
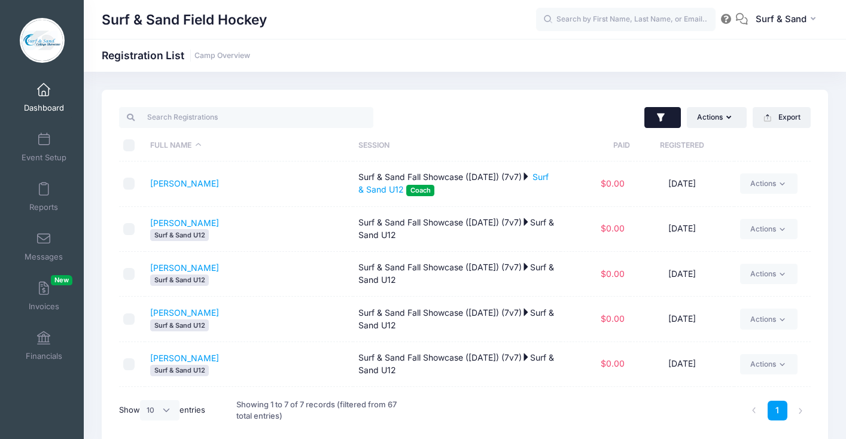
click at [662, 116] on icon "button" at bounding box center [661, 117] width 8 height 8
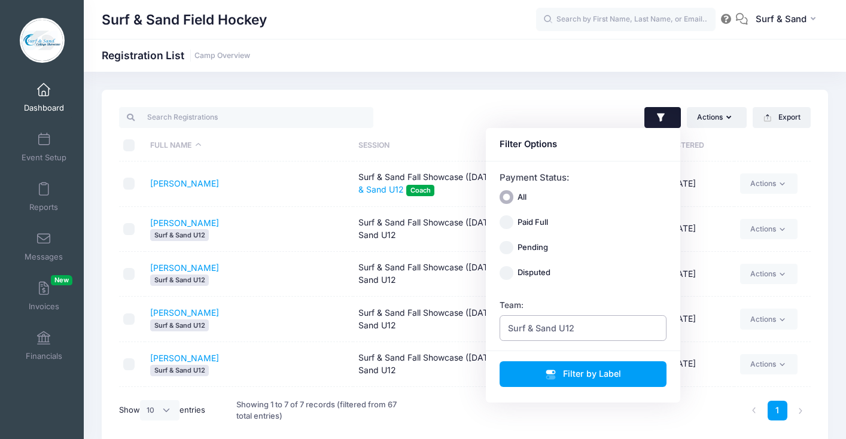
click at [589, 336] on span "Surf & Sand U12" at bounding box center [584, 328] width 168 height 26
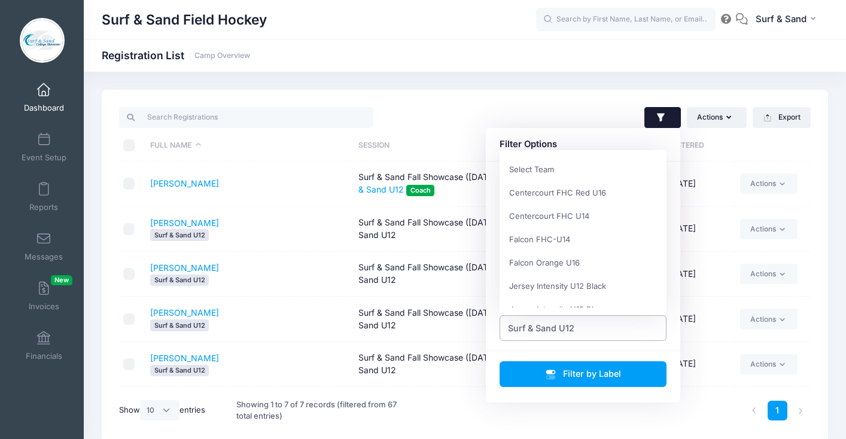
scroll to position [537, 0]
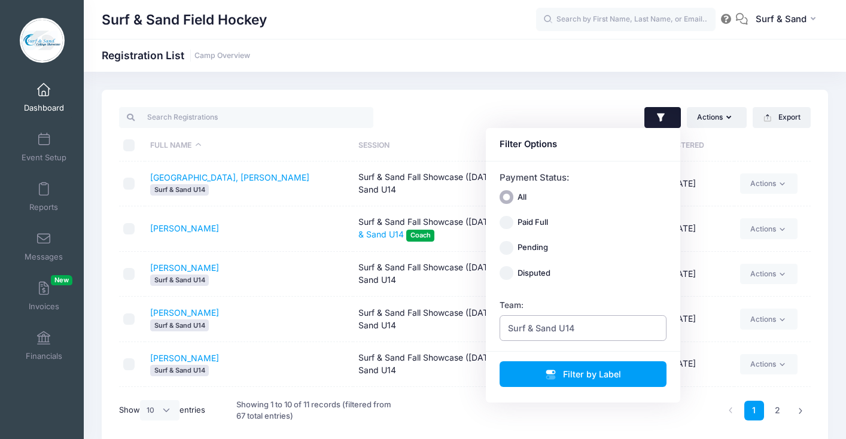
click at [547, 331] on span "Surf & Sand U14" at bounding box center [541, 328] width 66 height 13
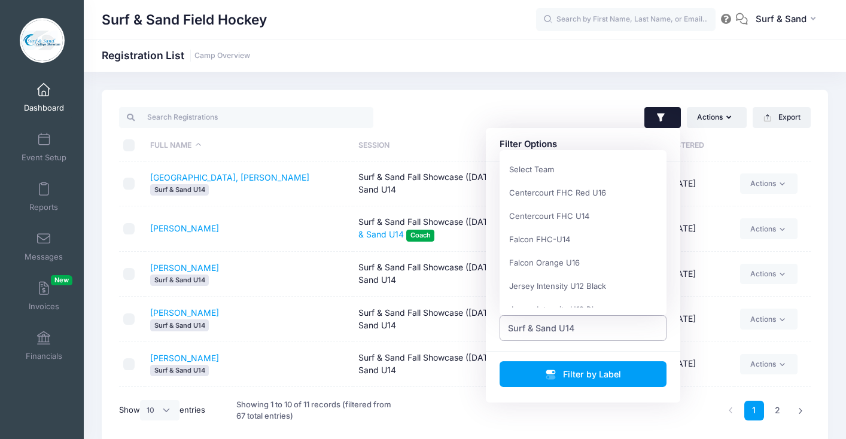
scroll to position [551, 0]
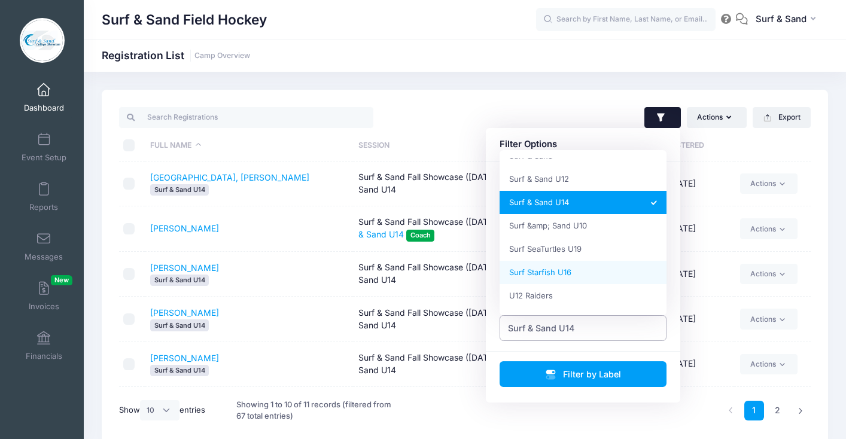
select select "Surf Starfish U16"
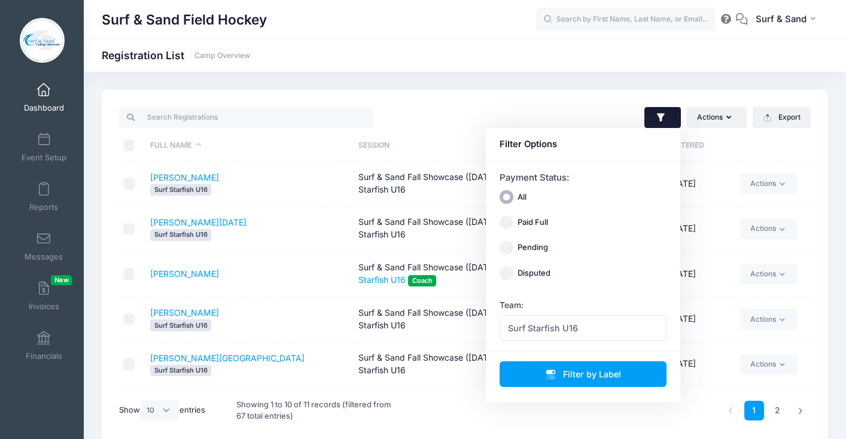
click at [293, 359] on td "Falkowski, Madison Surf Starfish U16" at bounding box center [249, 364] width 208 height 45
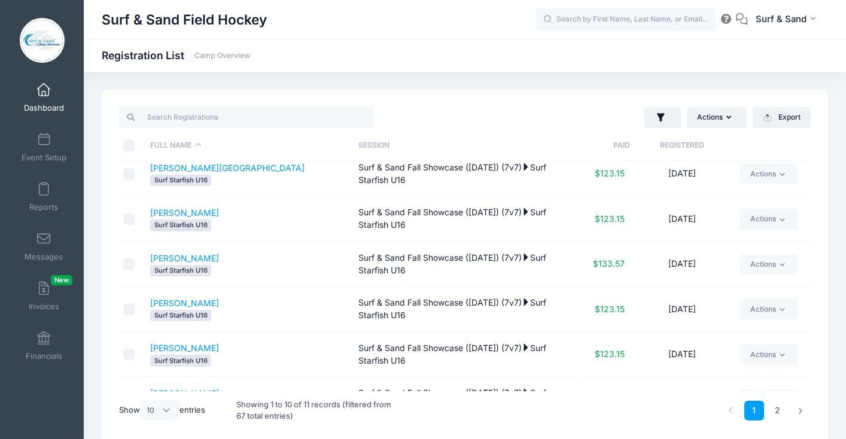
scroll to position [221, 0]
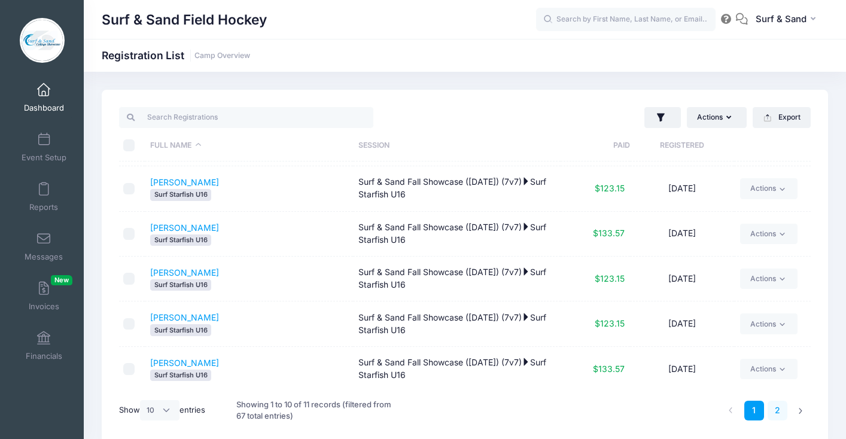
click at [775, 413] on link "2" at bounding box center [778, 411] width 20 height 20
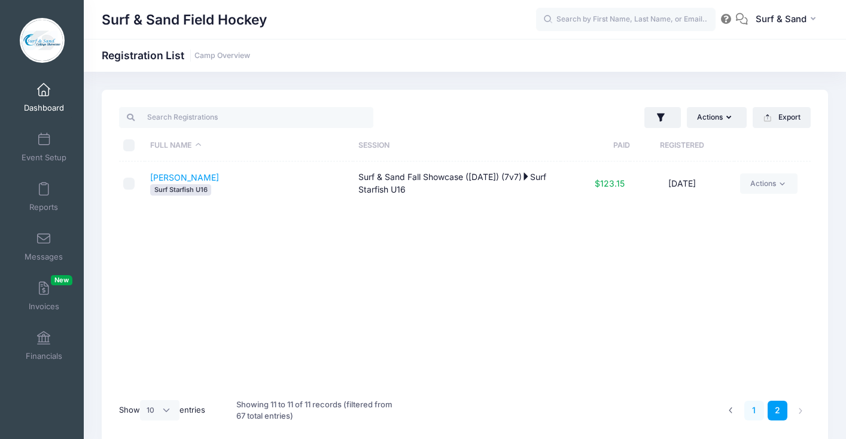
click at [756, 408] on link "1" at bounding box center [754, 411] width 20 height 20
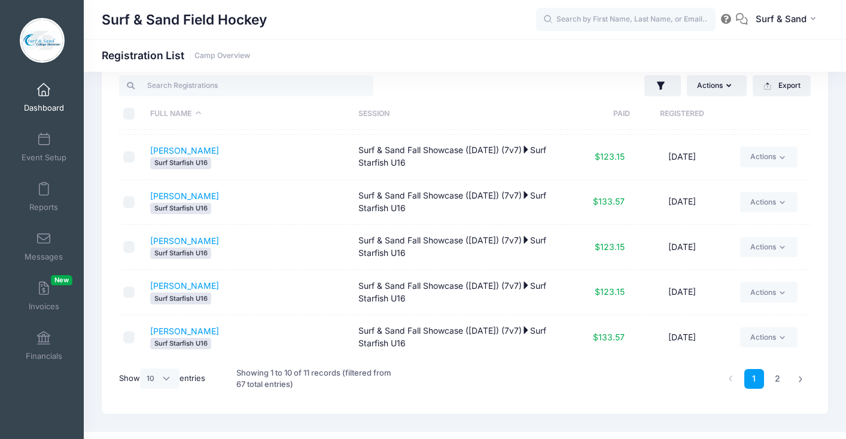
scroll to position [31, 0]
click at [38, 102] on link "Dashboard" at bounding box center [44, 98] width 57 height 42
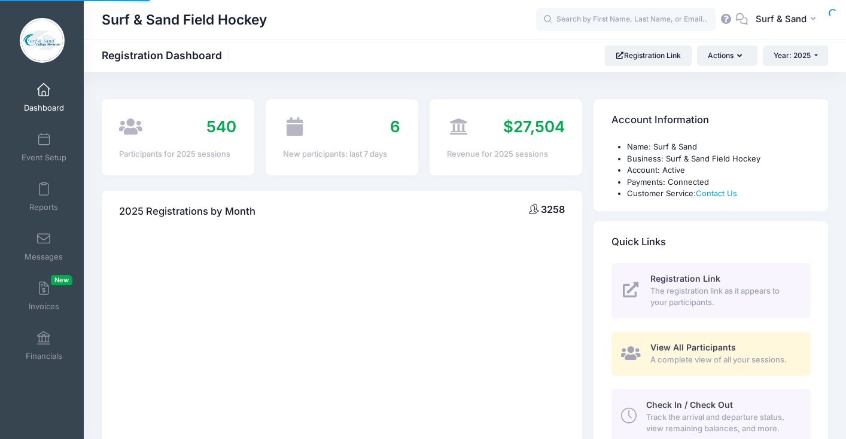
select select
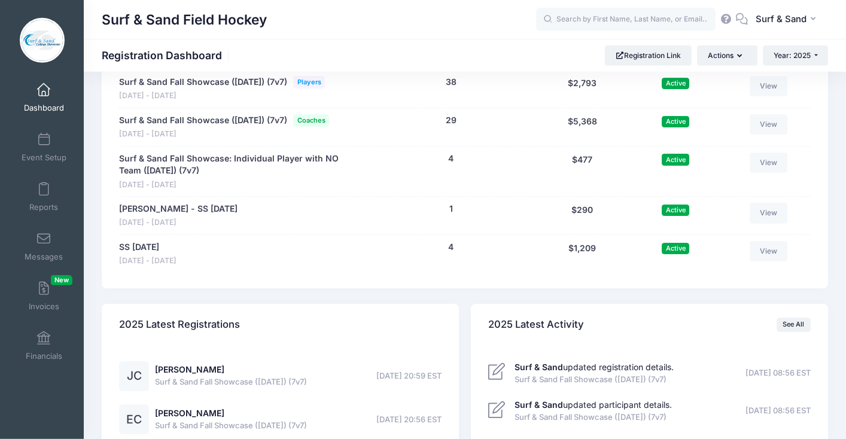
scroll to position [2606, 0]
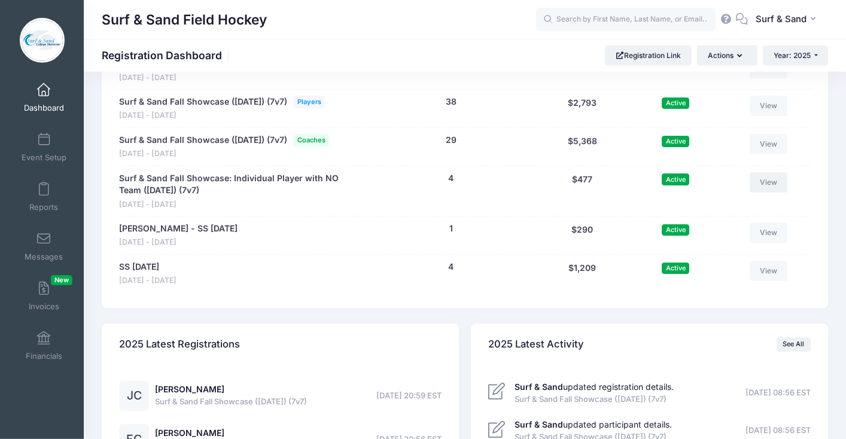
click at [768, 193] on link "View" at bounding box center [769, 182] width 38 height 20
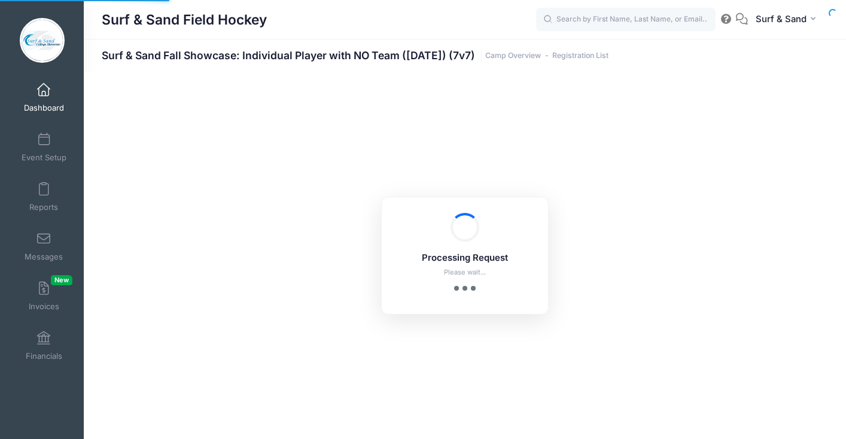
select select "10"
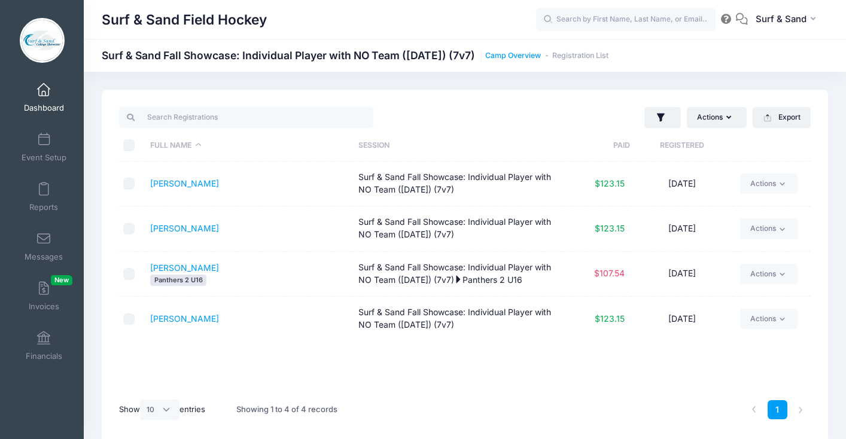
click at [541, 58] on link "Camp Overview" at bounding box center [513, 55] width 56 height 9
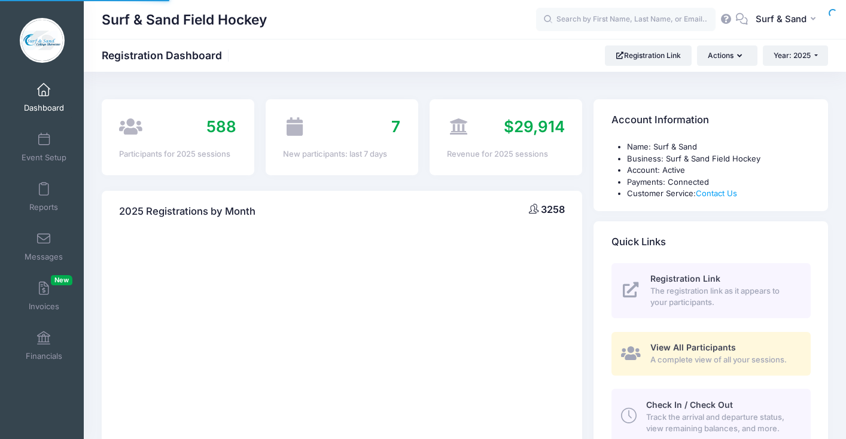
select select
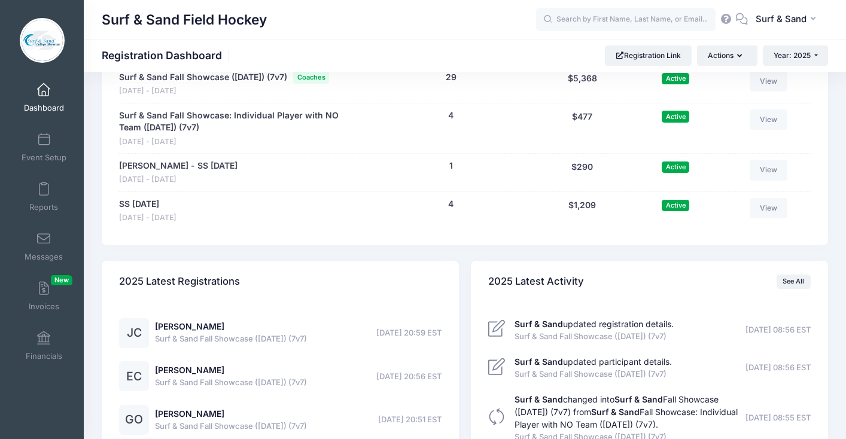
scroll to position [2507, 0]
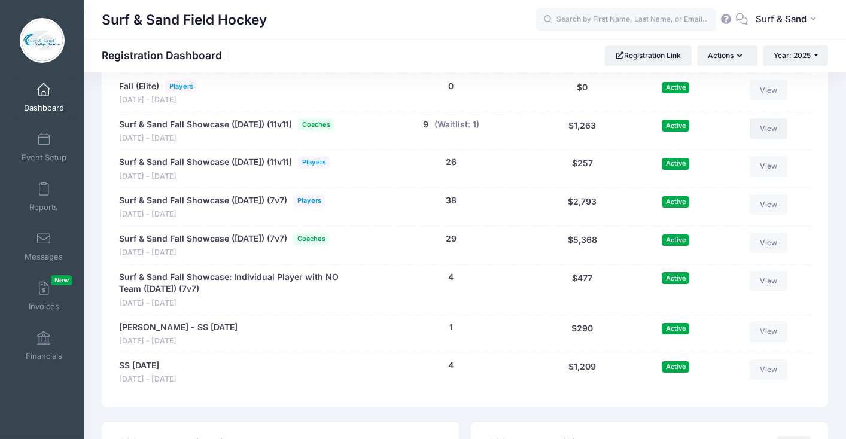
click at [777, 139] on link "View" at bounding box center [769, 128] width 38 height 20
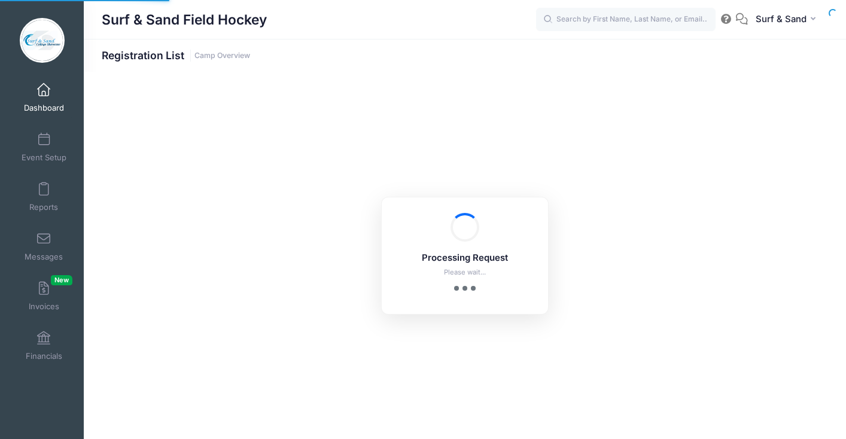
select select "10"
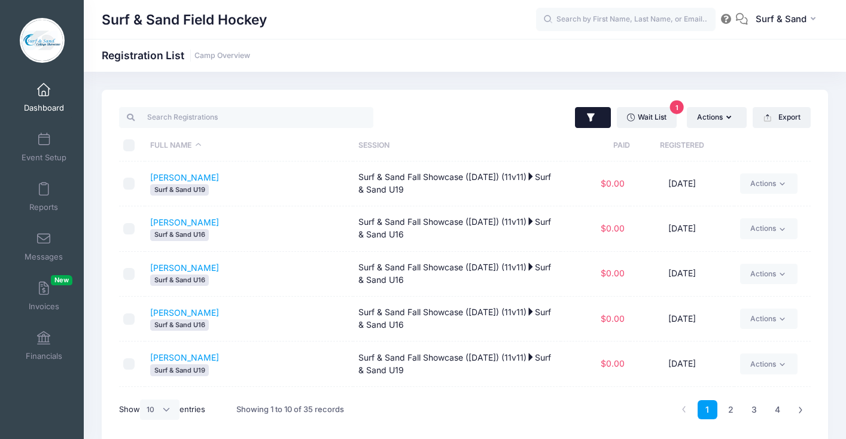
click at [598, 119] on button "button" at bounding box center [593, 118] width 37 height 22
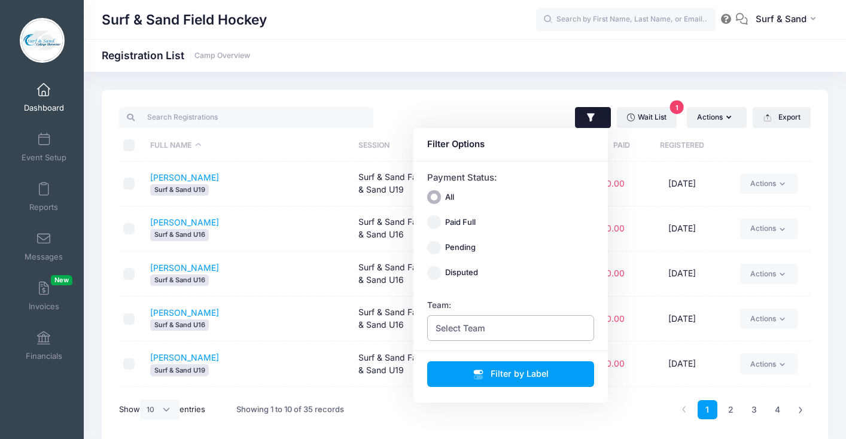
click at [477, 340] on span "Select Team" at bounding box center [511, 328] width 168 height 26
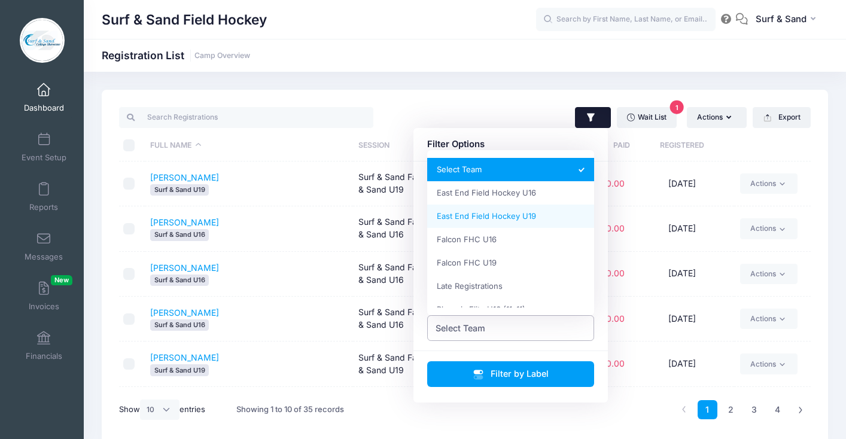
scroll to position [84, 0]
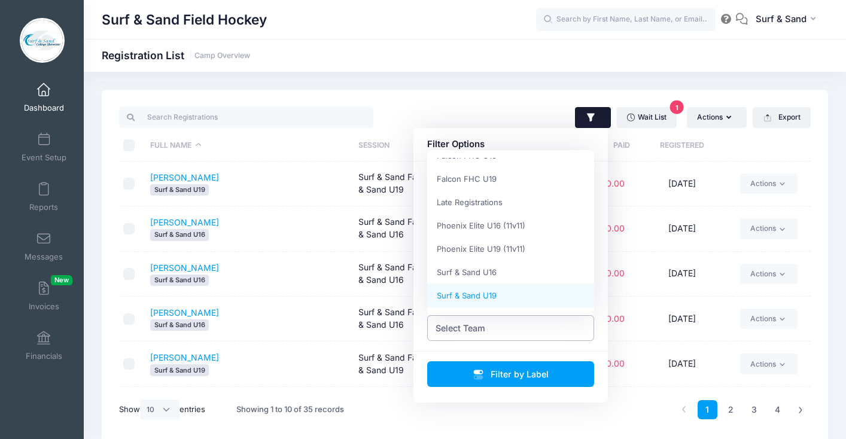
select select "Surf & Sand U19"
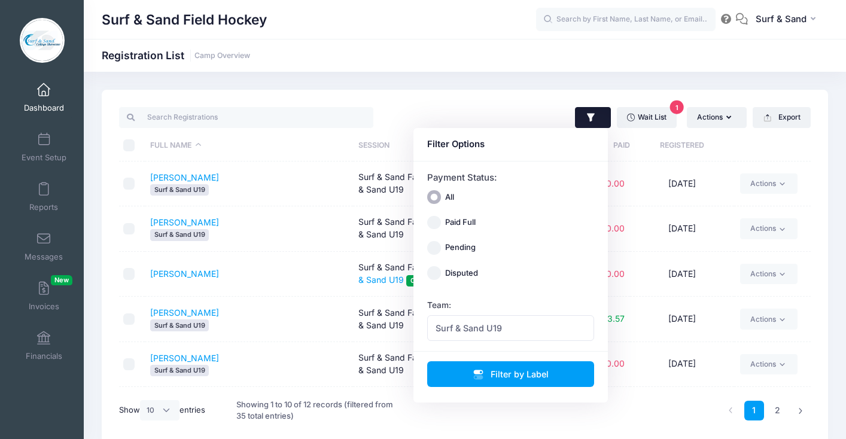
click at [269, 299] on td "Glass, Emily Surf & Sand U19" at bounding box center [249, 319] width 208 height 45
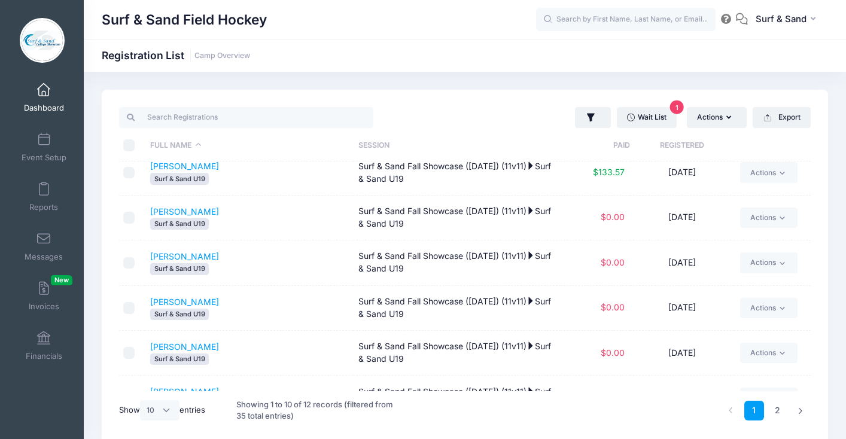
scroll to position [221, 0]
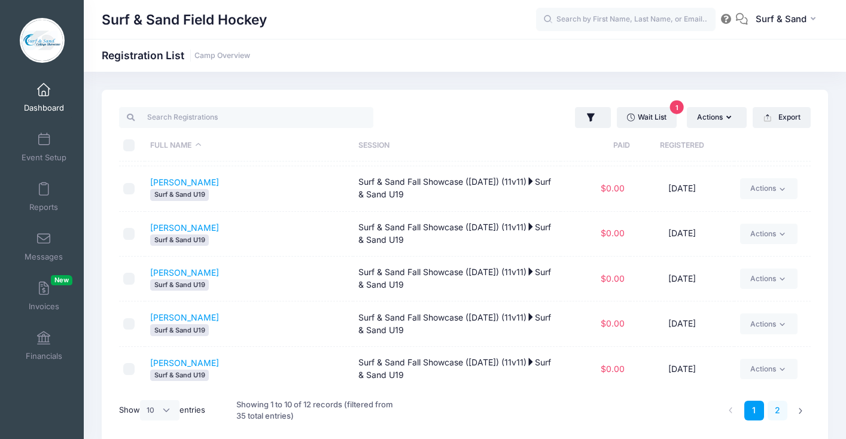
click at [775, 407] on link "2" at bounding box center [778, 411] width 20 height 20
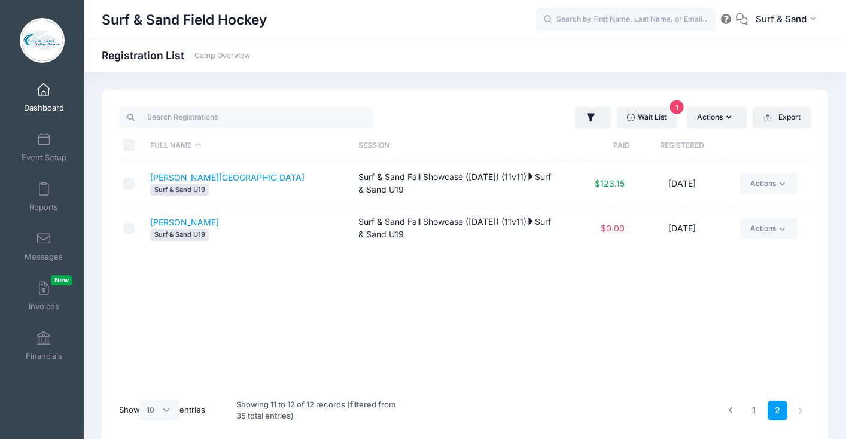
scroll to position [0, 0]
